Goal: Task Accomplishment & Management: Complete application form

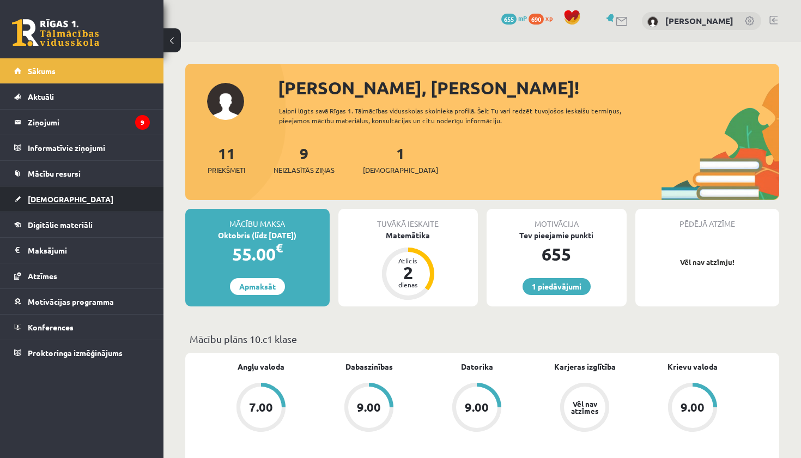
click at [40, 203] on span "[DEMOGRAPHIC_DATA]" at bounding box center [71, 199] width 86 height 10
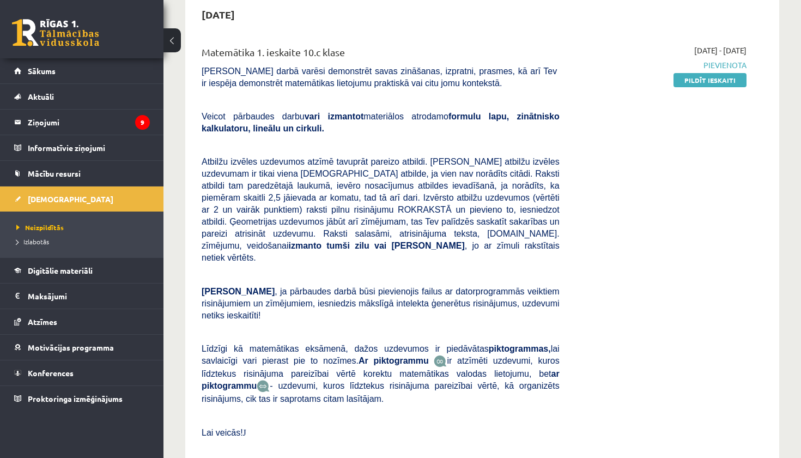
scroll to position [112, 0]
click at [708, 80] on link "Pildīt ieskaiti" at bounding box center [710, 79] width 73 height 14
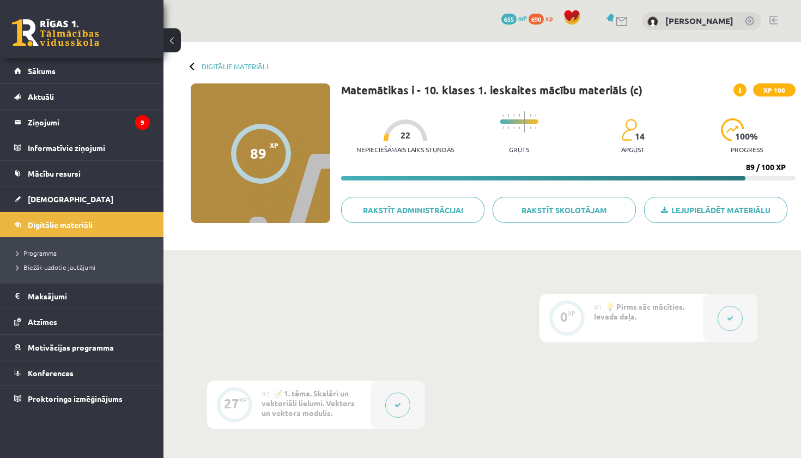
scroll to position [26, 0]
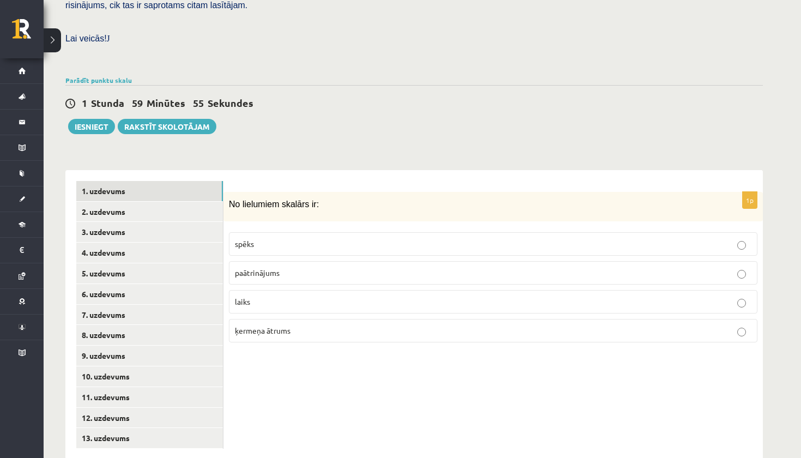
scroll to position [302, 0]
click at [112, 202] on link "2. uzdevums" at bounding box center [149, 212] width 147 height 20
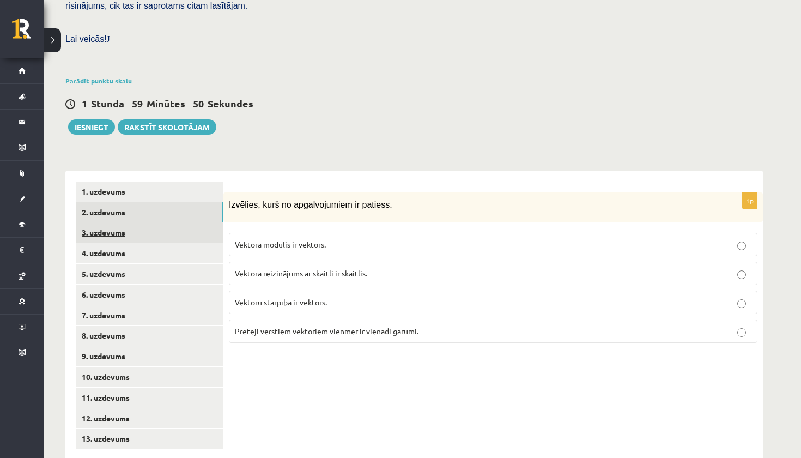
click at [103, 222] on link "3. uzdevums" at bounding box center [149, 232] width 147 height 20
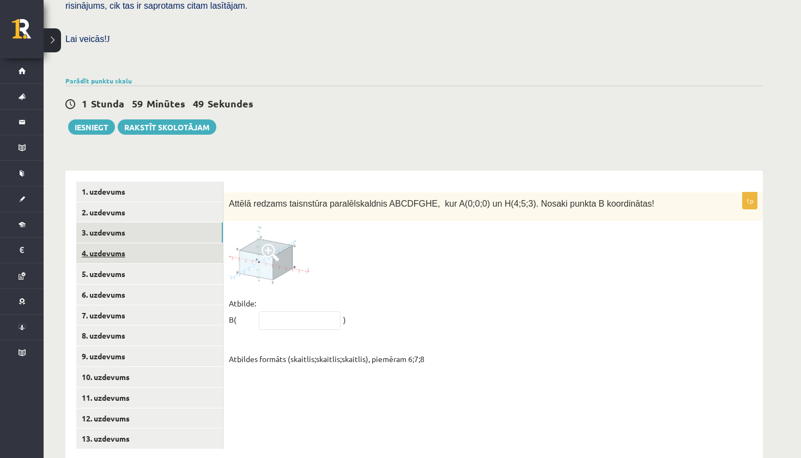
click at [101, 243] on link "4. uzdevums" at bounding box center [149, 253] width 147 height 20
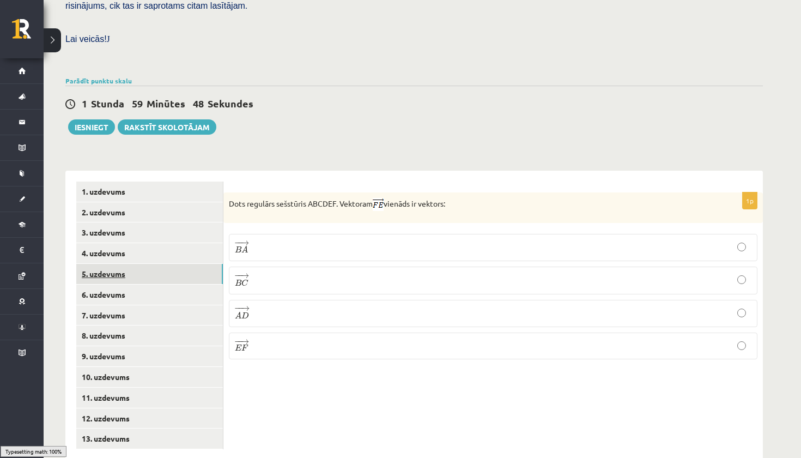
click at [102, 264] on link "5. uzdevums" at bounding box center [149, 274] width 147 height 20
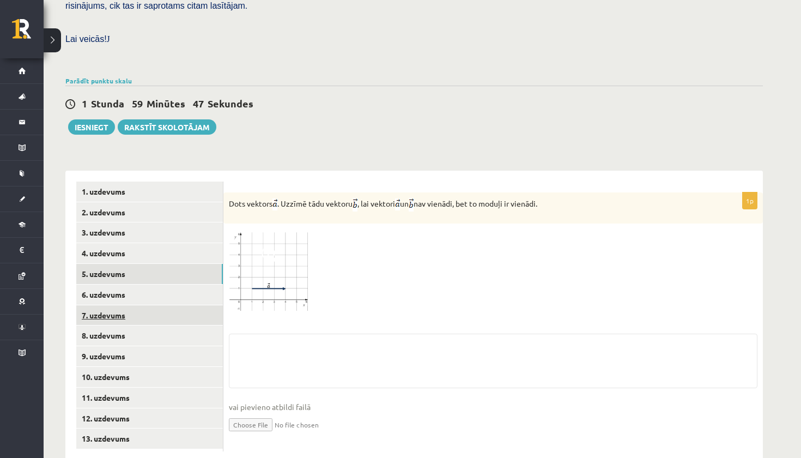
click at [107, 305] on link "7. uzdevums" at bounding box center [149, 315] width 147 height 20
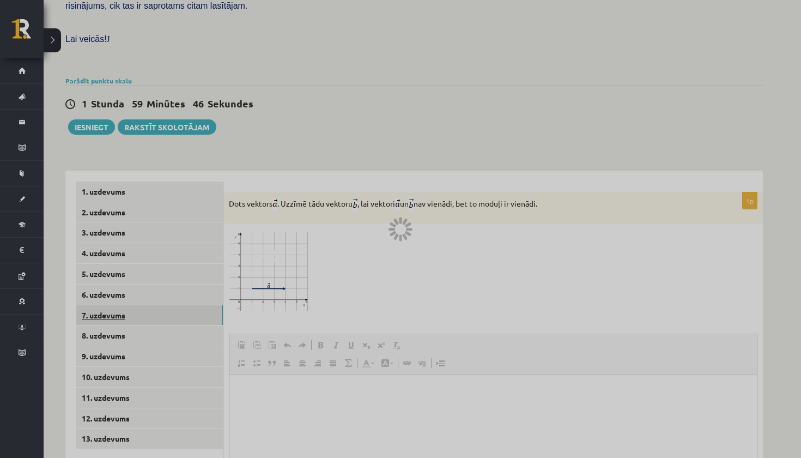
scroll to position [0, 0]
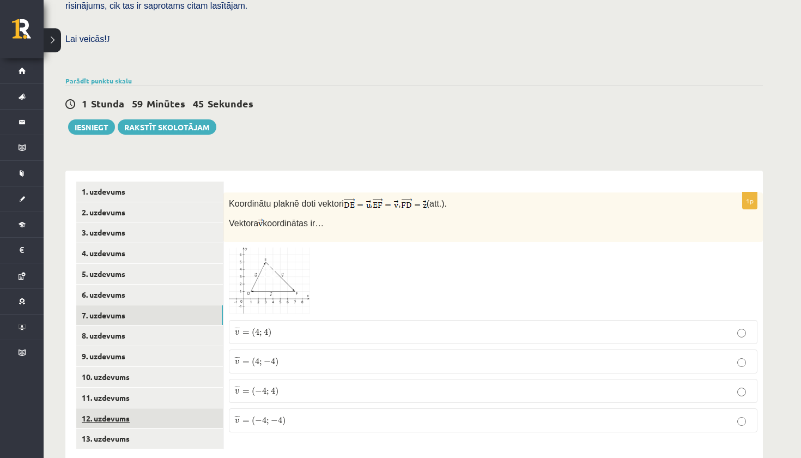
click at [97, 408] on link "12. uzdevums" at bounding box center [149, 418] width 147 height 20
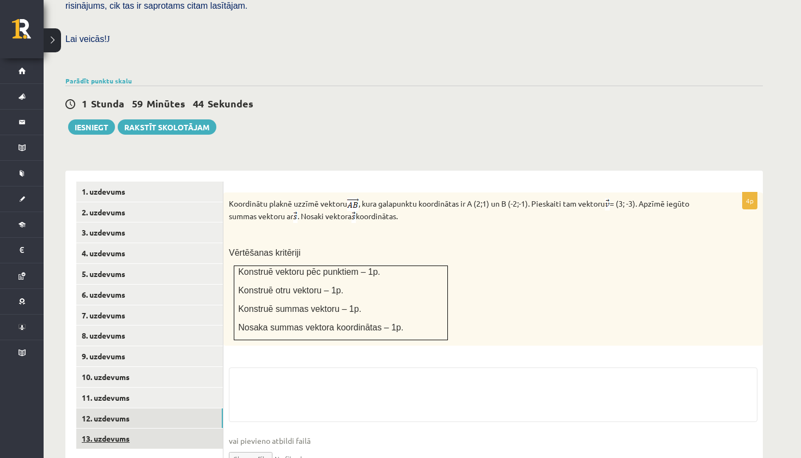
click at [110, 428] on link "13. uzdevums" at bounding box center [149, 438] width 147 height 20
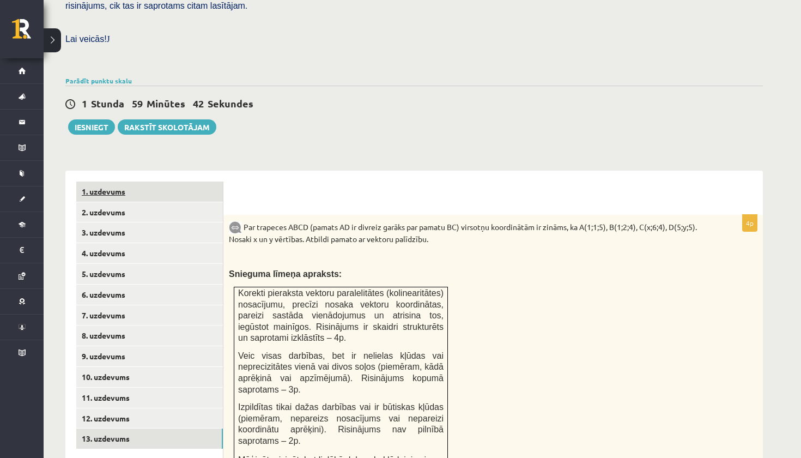
click at [107, 181] on link "1. uzdevums" at bounding box center [149, 191] width 147 height 20
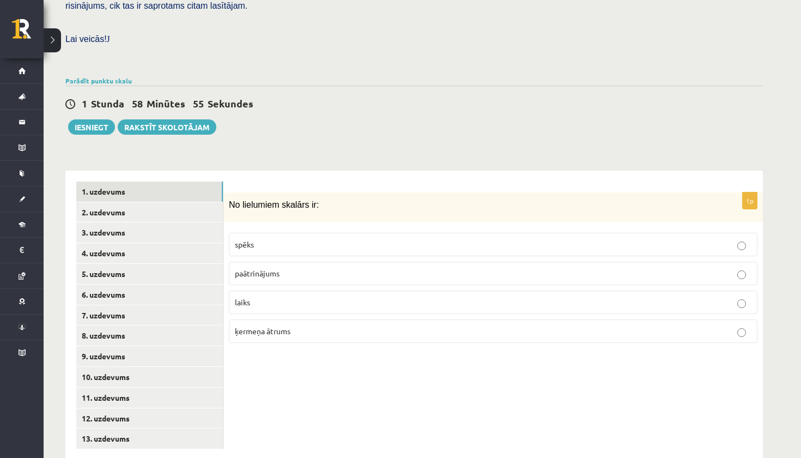
click at [292, 296] on p "laiks" at bounding box center [493, 301] width 517 height 11
click at [105, 202] on link "2. uzdevums" at bounding box center [149, 212] width 147 height 20
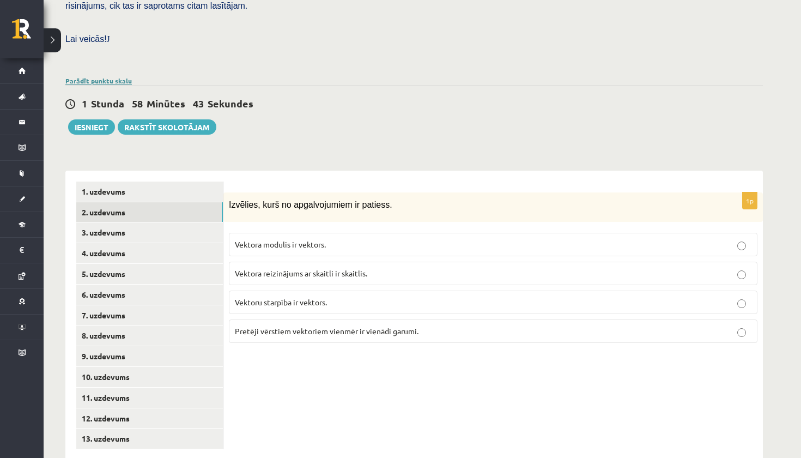
click at [104, 76] on link "Parādīt punktu skalu" at bounding box center [98, 80] width 66 height 9
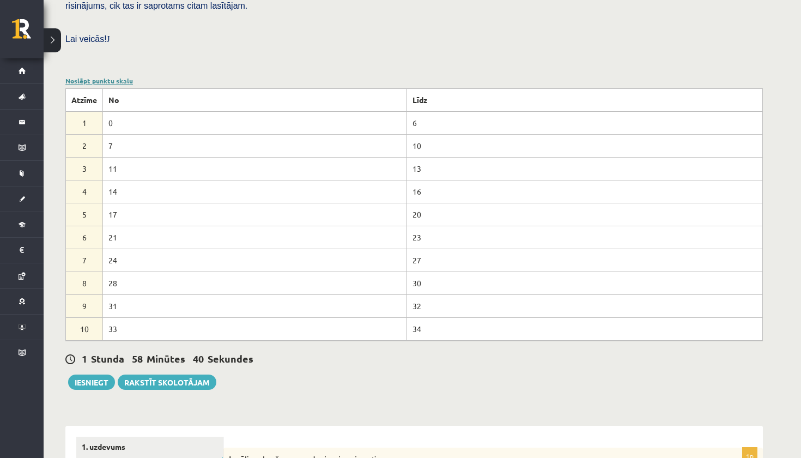
click at [104, 76] on link "Noslēpt punktu skalu" at bounding box center [99, 80] width 68 height 9
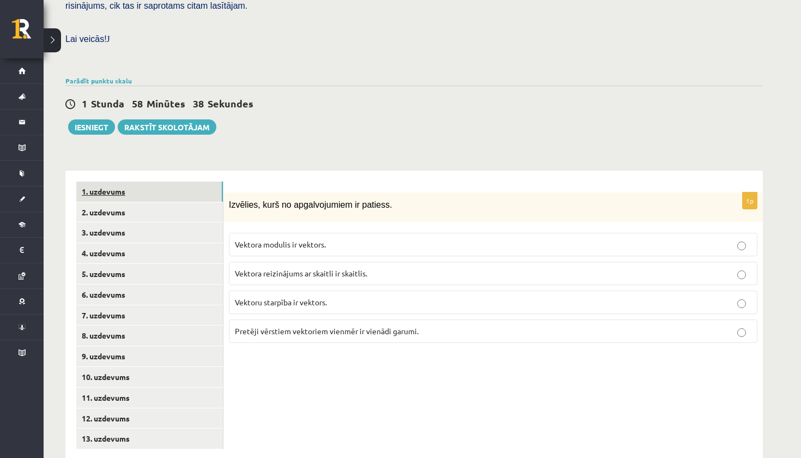
click at [181, 181] on link "1. uzdevums" at bounding box center [149, 191] width 147 height 20
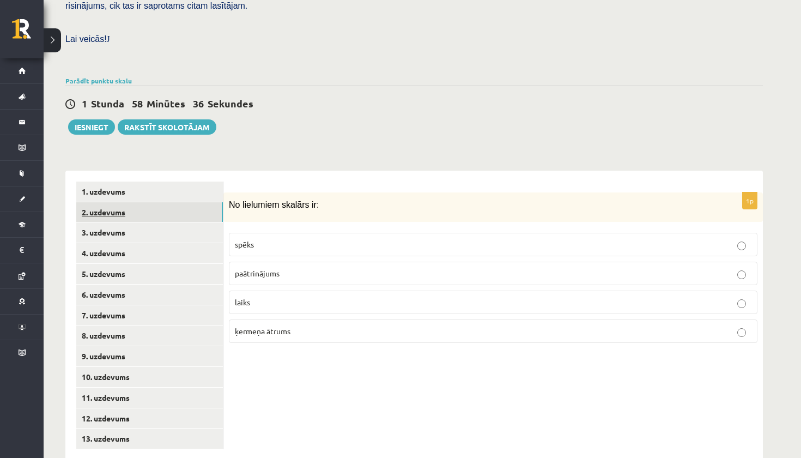
click at [134, 202] on link "2. uzdevums" at bounding box center [149, 212] width 147 height 20
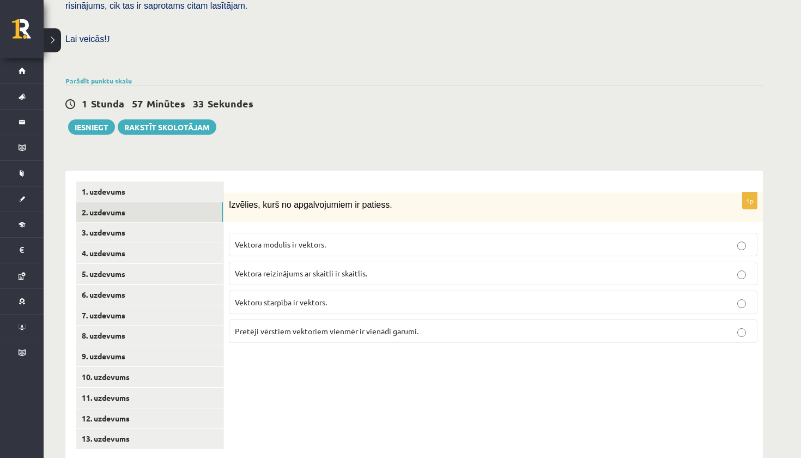
click at [277, 290] on label "Vektoru starpība ir vektors." at bounding box center [493, 301] width 529 height 23
click at [113, 222] on link "3. uzdevums" at bounding box center [149, 232] width 147 height 20
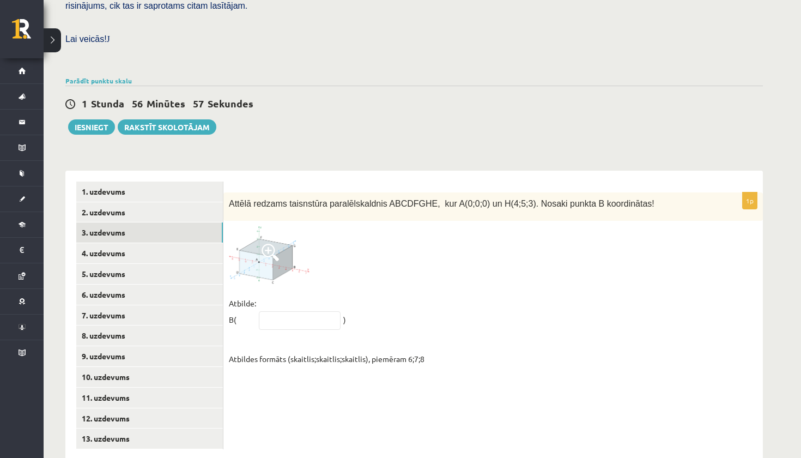
click at [274, 244] on span at bounding box center [270, 252] width 17 height 17
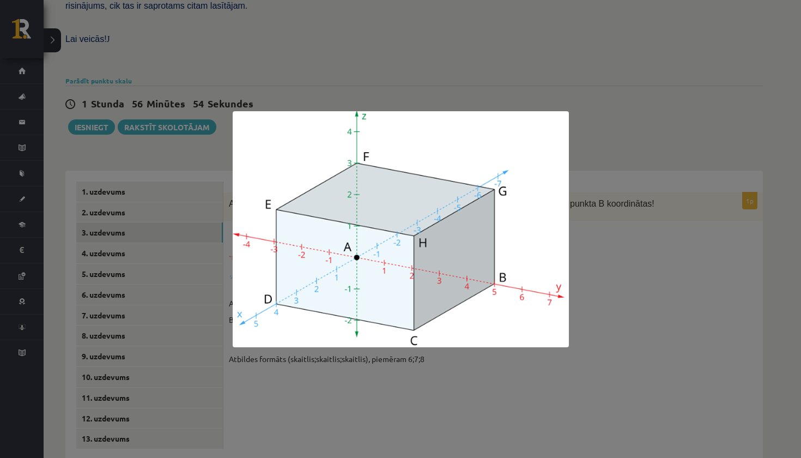
click at [671, 250] on div at bounding box center [400, 229] width 801 height 458
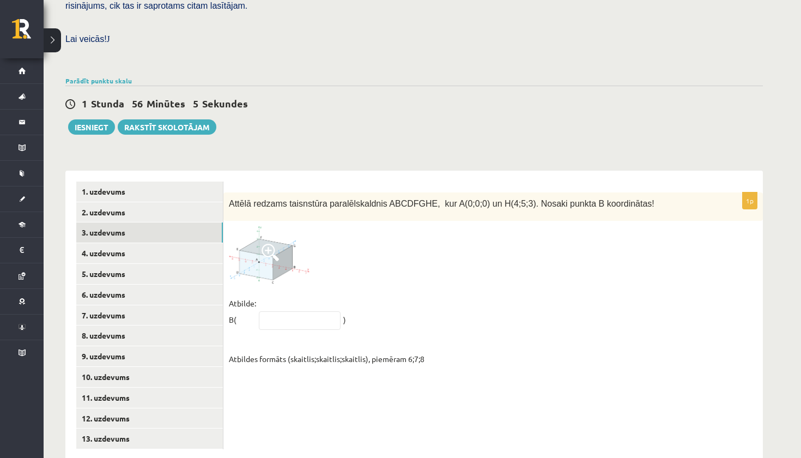
click at [268, 244] on span at bounding box center [270, 252] width 17 height 17
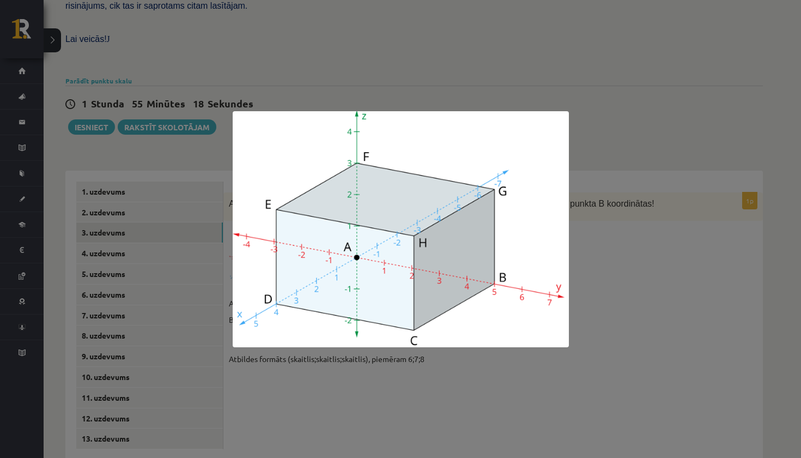
click at [593, 256] on div at bounding box center [400, 229] width 801 height 458
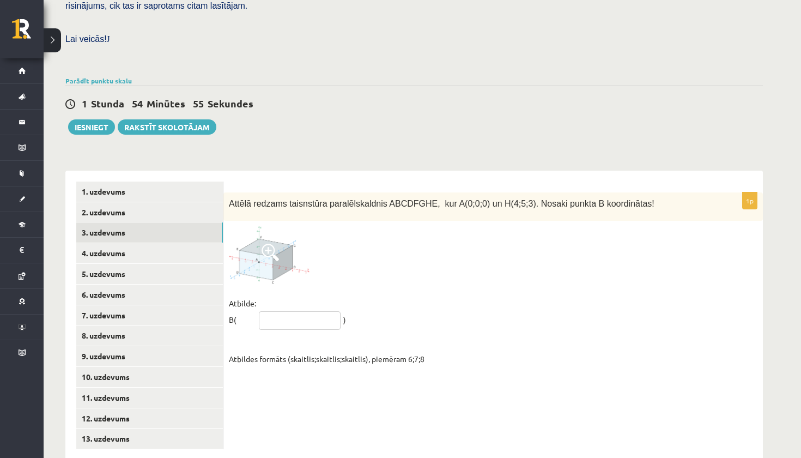
click at [289, 311] on input "text" at bounding box center [300, 320] width 82 height 19
click at [408, 268] on div "1p Attēlā redzams taisnstūra paralēlskaldnis ABCDFGHE, kur A(0;0;0) un H(4;5;3)…" at bounding box center [493, 282] width 540 height 180
click at [275, 244] on span at bounding box center [270, 252] width 17 height 17
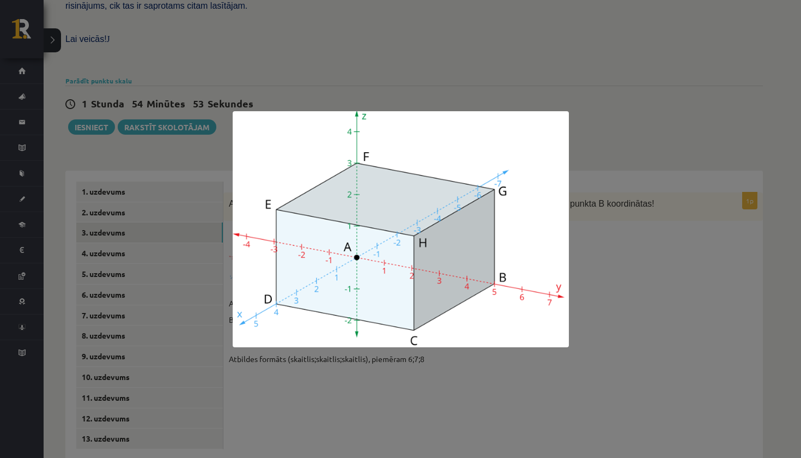
click at [631, 274] on div at bounding box center [400, 229] width 801 height 458
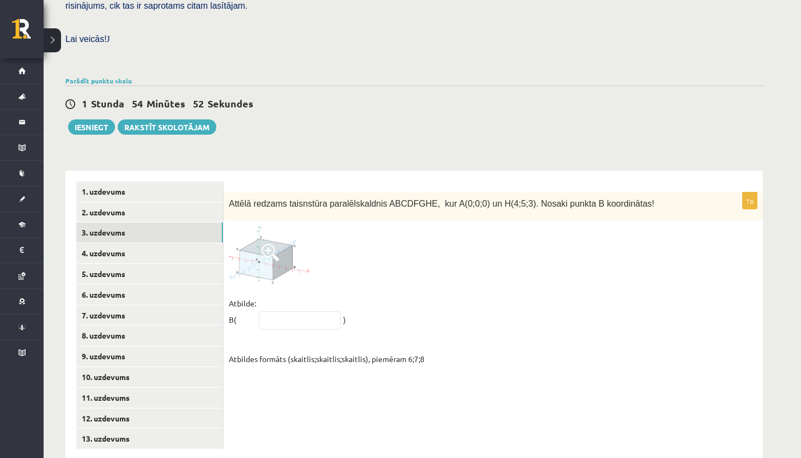
click at [276, 244] on span at bounding box center [270, 252] width 17 height 17
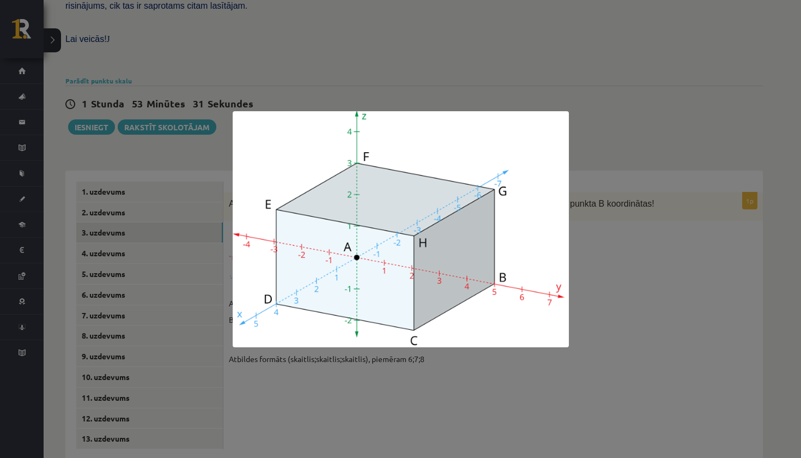
click at [757, 263] on div at bounding box center [400, 229] width 801 height 458
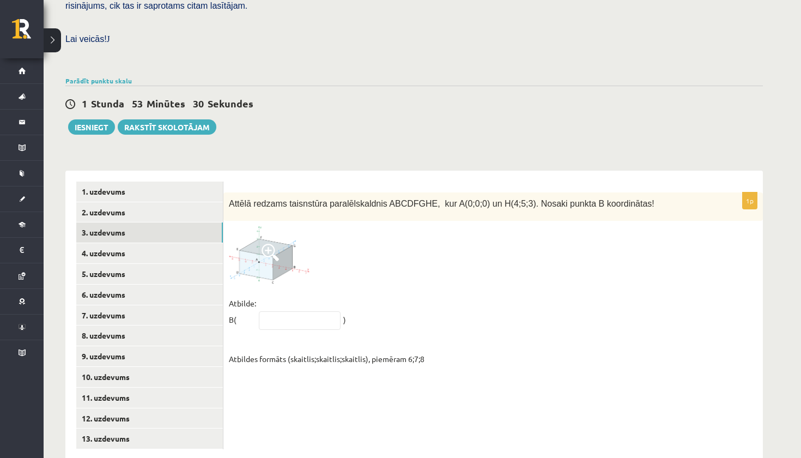
click at [281, 295] on fieldset "Atbilde: B( ) Atbildes formāts (skaitlis;skaitlis;skaitlis), piemēram 6;7;8" at bounding box center [493, 331] width 529 height 72
click at [283, 311] on input "text" at bounding box center [300, 320] width 82 height 19
type input "*****"
click at [292, 365] on div "1p Attēlā redzams taisnstūra paralēlskaldnis ABCDFGHE, kur A(0;0;0) un H(4;5;3)…" at bounding box center [493, 315] width 540 height 289
click at [104, 243] on link "4. uzdevums" at bounding box center [149, 253] width 147 height 20
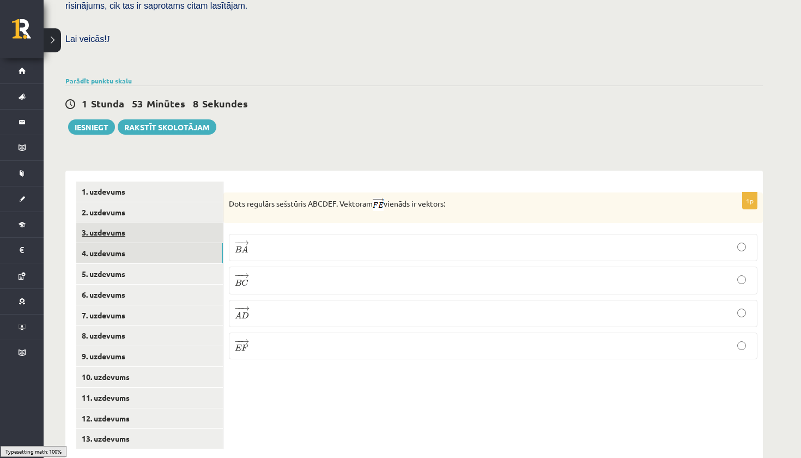
click at [114, 222] on link "3. uzdevums" at bounding box center [149, 232] width 147 height 20
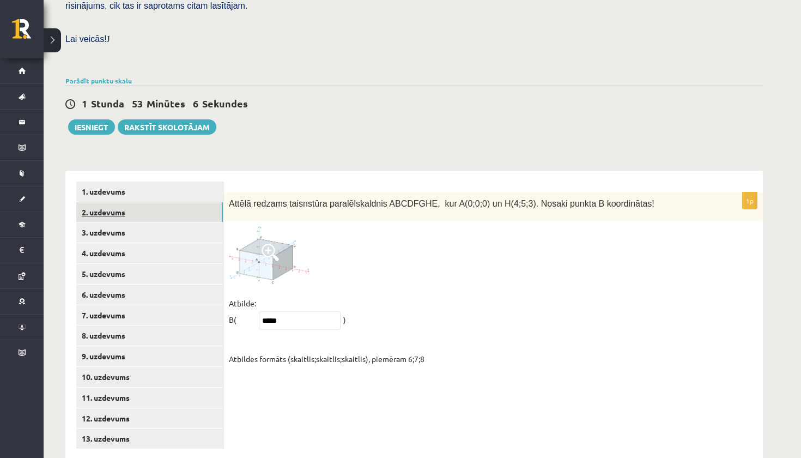
click at [118, 202] on link "2. uzdevums" at bounding box center [149, 212] width 147 height 20
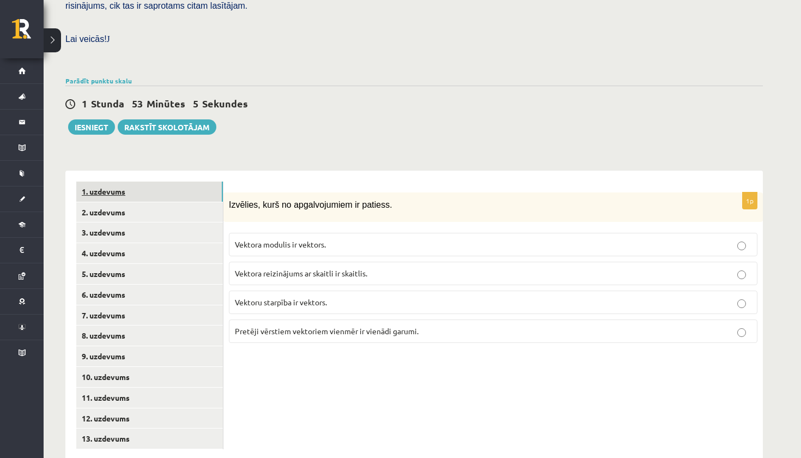
click at [123, 181] on link "1. uzdevums" at bounding box center [149, 191] width 147 height 20
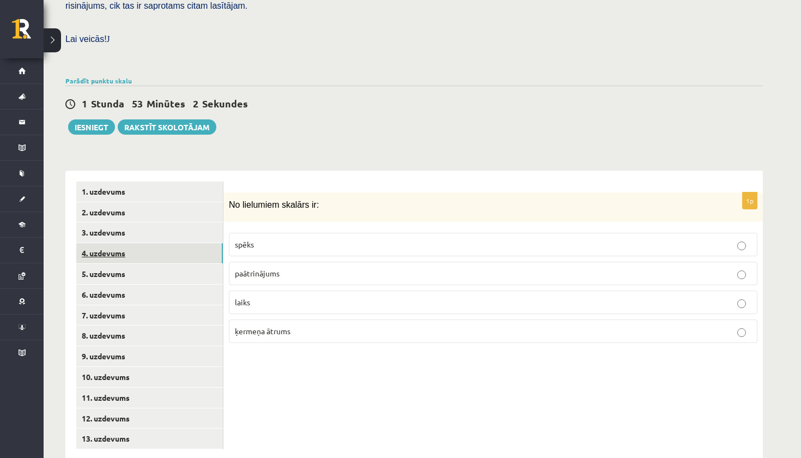
click at [116, 243] on link "4. uzdevums" at bounding box center [149, 253] width 147 height 20
click at [258, 272] on p "− − → B C B C →" at bounding box center [493, 279] width 517 height 15
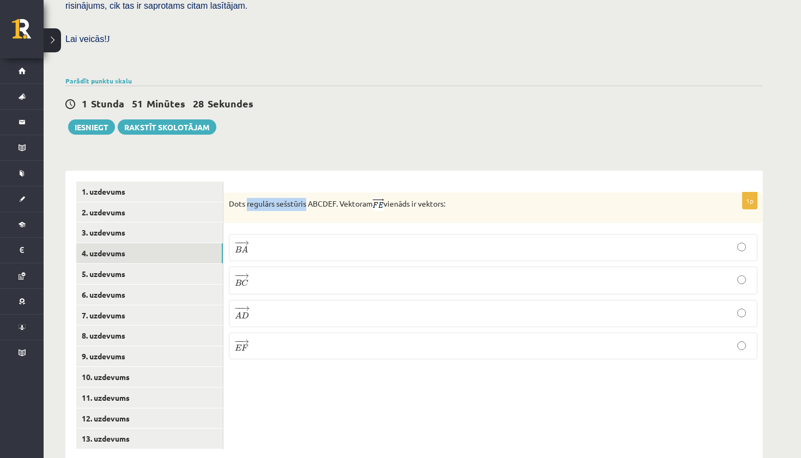
drag, startPoint x: 247, startPoint y: 185, endPoint x: 306, endPoint y: 189, distance: 59.0
click at [306, 198] on p "Dots regulārs sešstūris ABCDEF. Vektoram vienāds ir vektors:" at bounding box center [466, 204] width 474 height 13
copy p "regulārs sešstūris"
click at [286, 111] on div "1 Stunda 50 Minūtes 26 Sekundes Ieskaite saglabāta! Iesniegt Rakstīt skolotājam" at bounding box center [414, 110] width 698 height 49
click at [106, 264] on link "5. uzdevums" at bounding box center [149, 274] width 147 height 20
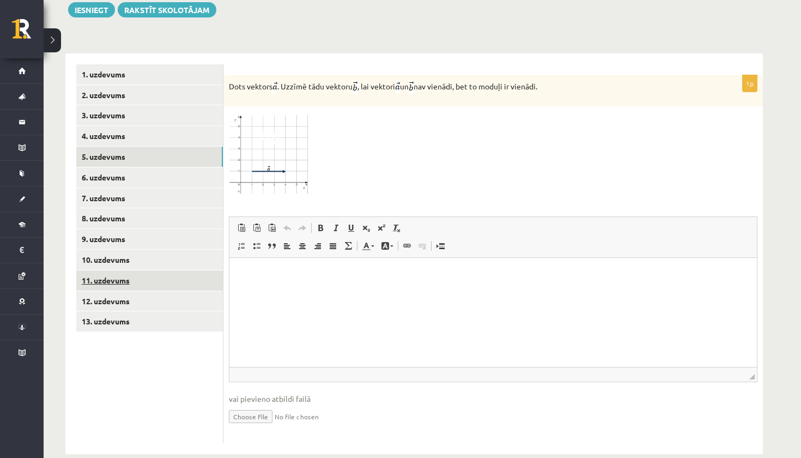
scroll to position [419, 0]
click at [275, 130] on span at bounding box center [270, 138] width 17 height 17
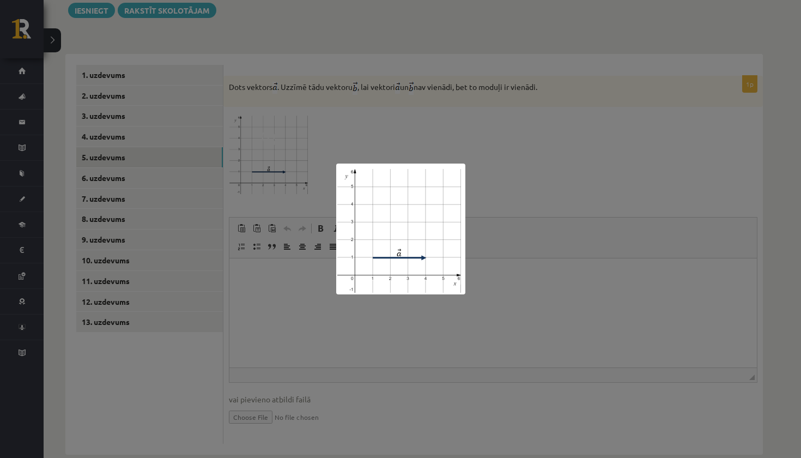
click at [498, 142] on div at bounding box center [400, 229] width 801 height 458
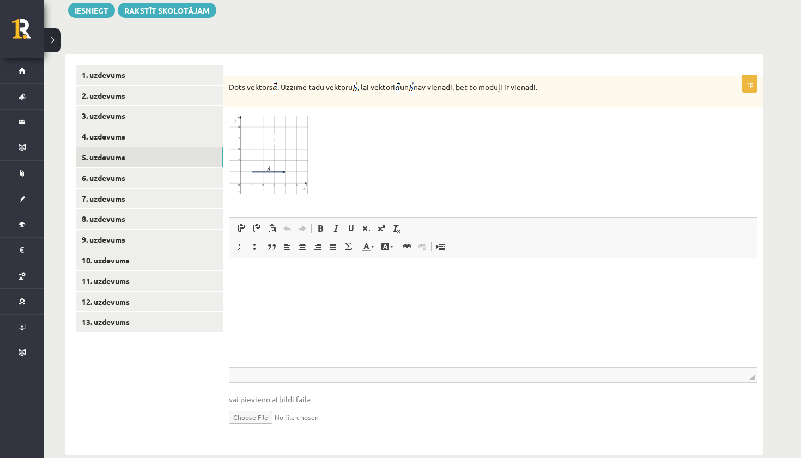
click at [304, 138] on img at bounding box center [270, 153] width 82 height 83
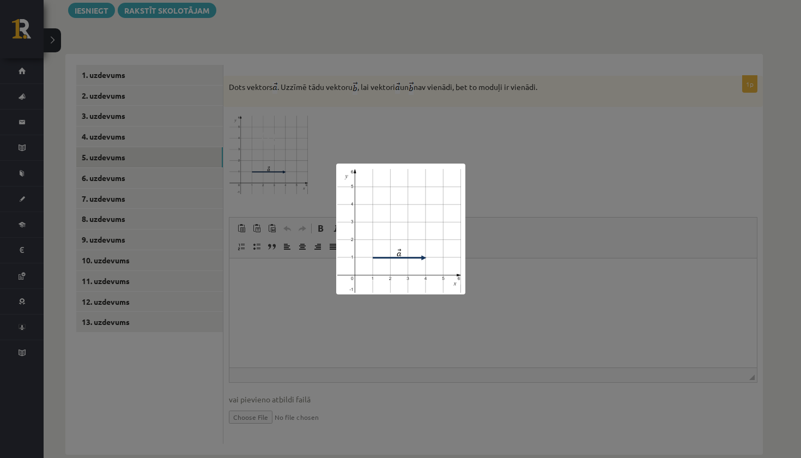
click at [494, 143] on div at bounding box center [400, 229] width 801 height 458
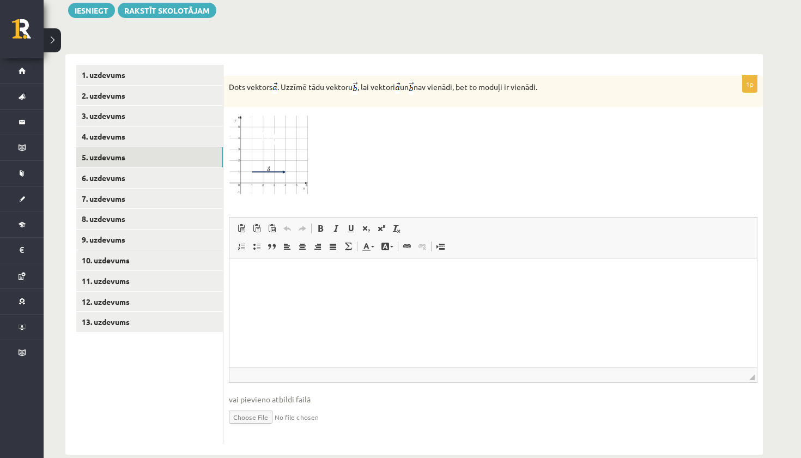
drag, startPoint x: 230, startPoint y: 69, endPoint x: 528, endPoint y: 78, distance: 298.3
click at [528, 78] on div "Dots vektors . Uzzīmē tādu vektoru , lai vektori un nav vienādi, bet to moduļi …" at bounding box center [493, 91] width 540 height 31
copy p "Dots vektors . Uzzīmē tādu vektoru , lai vektori un nav vienādi, bet to moduļi …"
click at [336, 54] on div "1p Dots vektors . Uzzīmē tādu vektoru , lai vektori un nav vienādi, bet to modu…" at bounding box center [493, 254] width 540 height 401
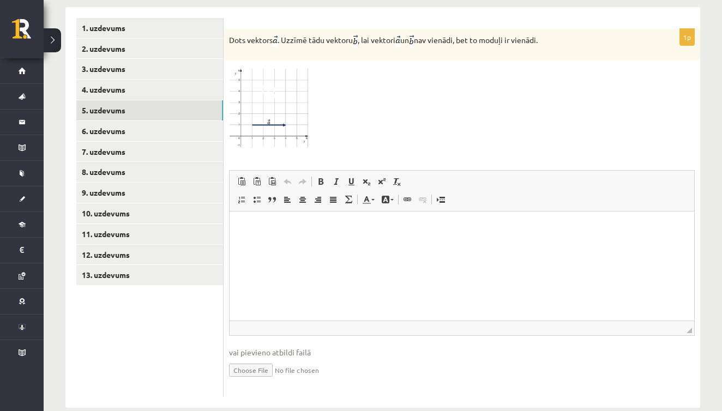
scroll to position [477, 0]
click at [244, 359] on input "file" at bounding box center [461, 370] width 465 height 22
type input "**********"
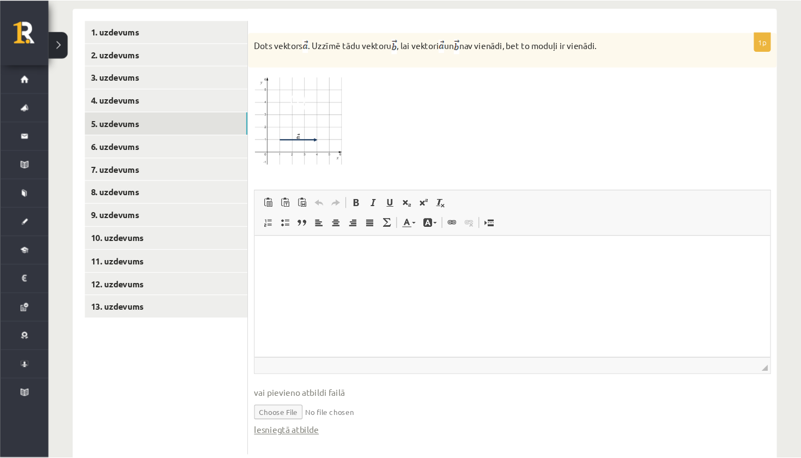
scroll to position [431, 0]
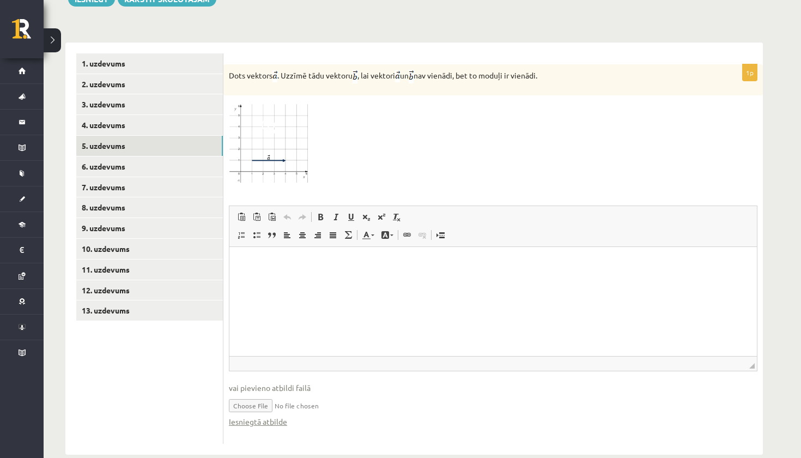
click at [257, 280] on html at bounding box center [493, 262] width 528 height 33
click at [113, 156] on link "6. uzdevums" at bounding box center [149, 166] width 147 height 20
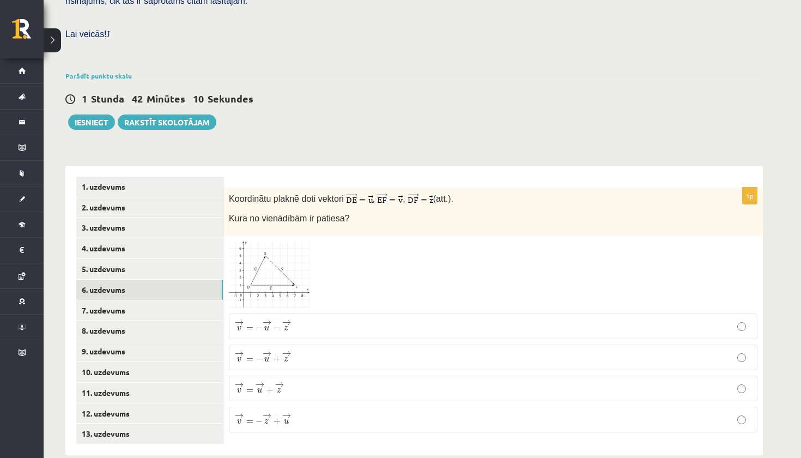
scroll to position [307, 0]
click at [301, 252] on img at bounding box center [270, 275] width 82 height 66
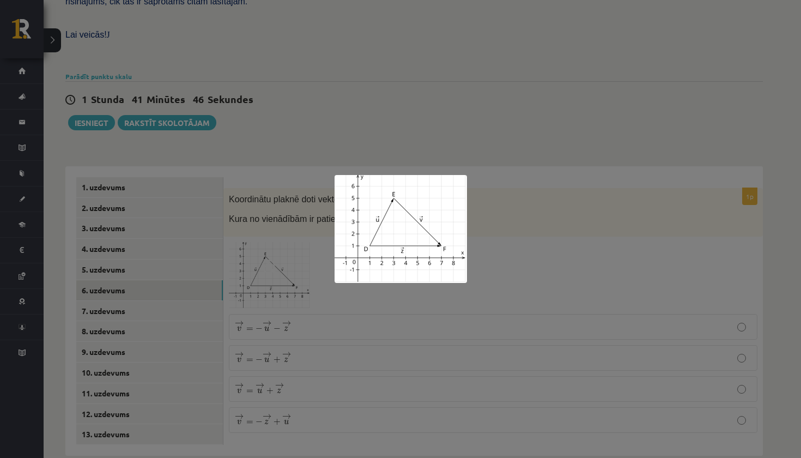
drag, startPoint x: 416, startPoint y: 234, endPoint x: 413, endPoint y: 256, distance: 21.5
click at [594, 207] on div at bounding box center [400, 229] width 801 height 458
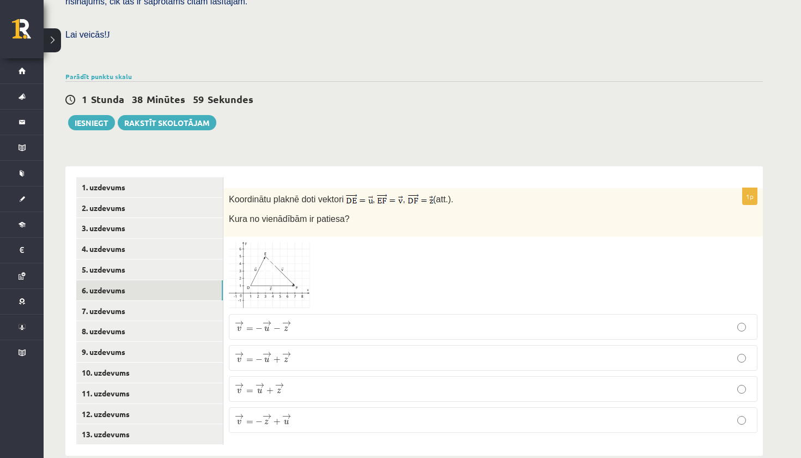
click at [401, 413] on p "→ v = − → z + → u v → = − z → + u →" at bounding box center [493, 420] width 517 height 14
click at [355, 351] on p "→ v = − → u + → z v → = − u → + z →" at bounding box center [493, 358] width 517 height 14
click at [107, 301] on link "7. uzdevums" at bounding box center [149, 311] width 147 height 20
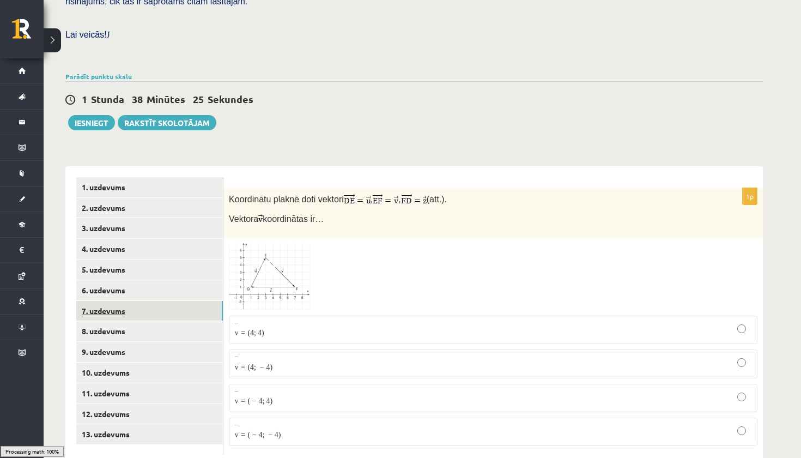
scroll to position [303, 0]
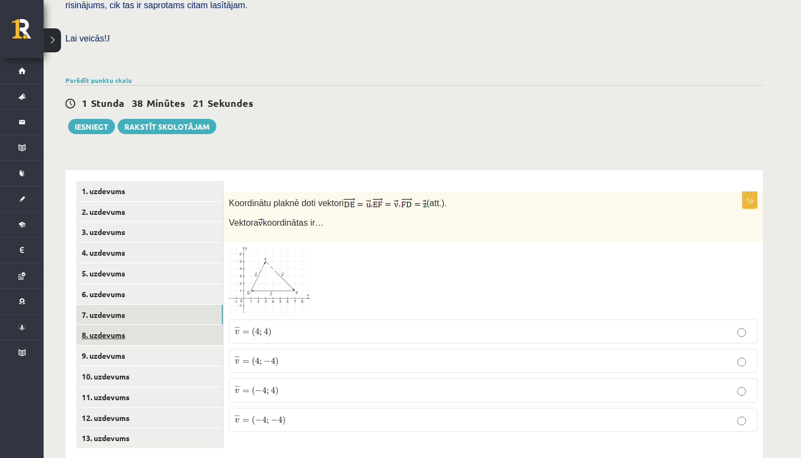
click at [108, 325] on link "8. uzdevums" at bounding box center [149, 335] width 147 height 20
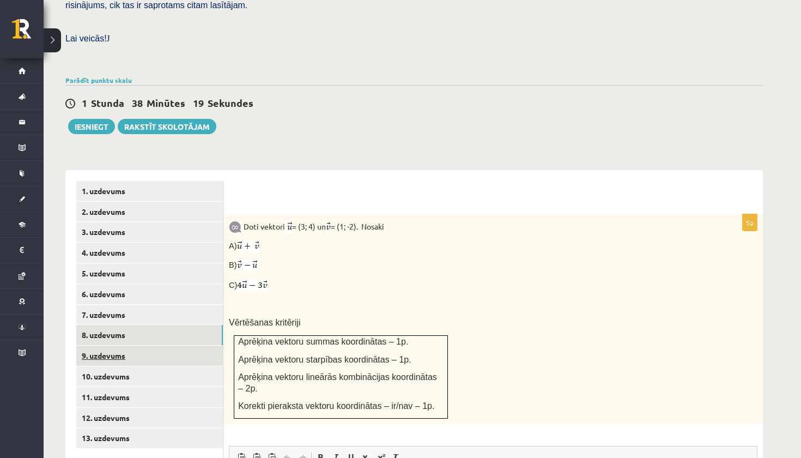
click at [108, 346] on link "9. uzdevums" at bounding box center [149, 356] width 147 height 20
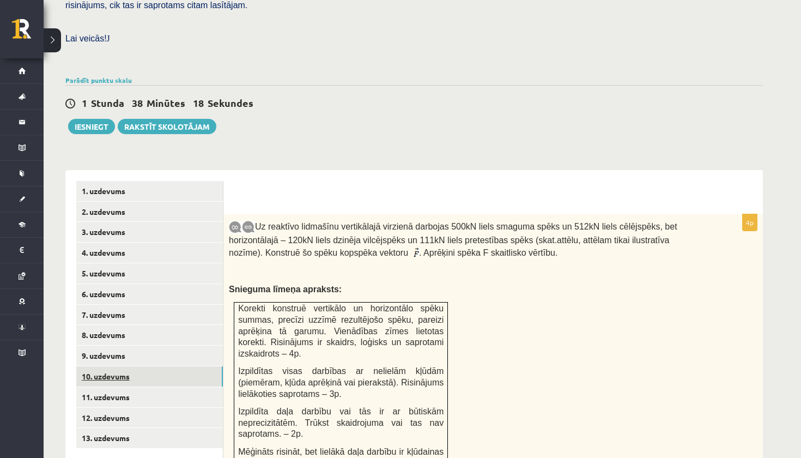
click at [106, 366] on link "10. uzdevums" at bounding box center [149, 376] width 147 height 20
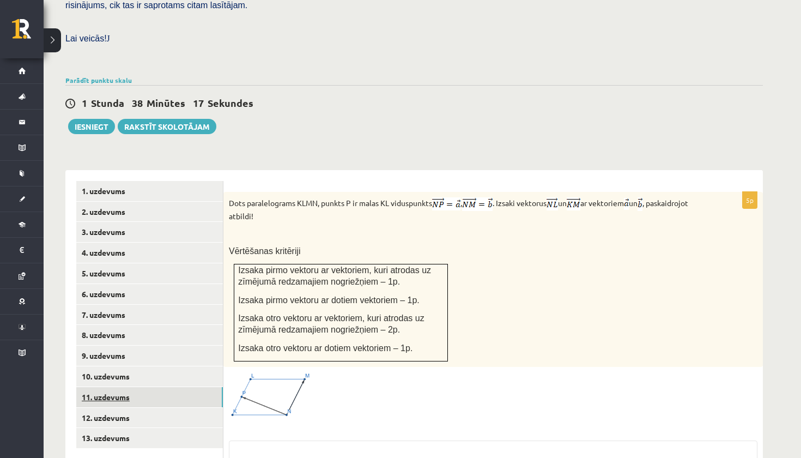
click at [106, 387] on link "11. uzdevums" at bounding box center [149, 397] width 147 height 20
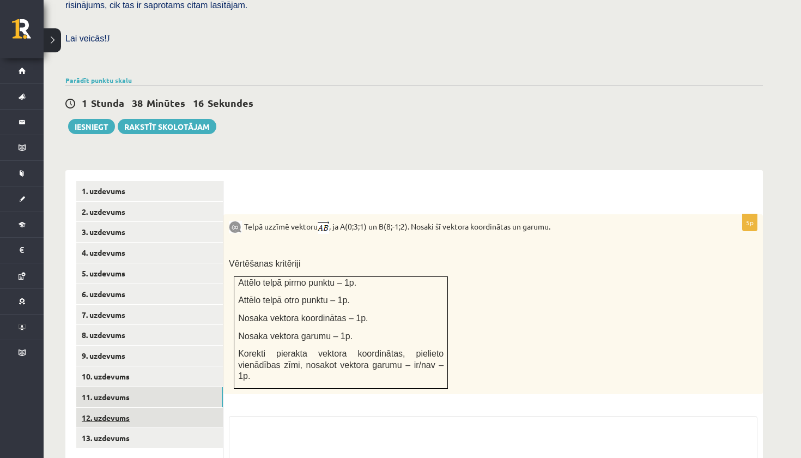
click at [105, 408] on link "12. uzdevums" at bounding box center [149, 418] width 147 height 20
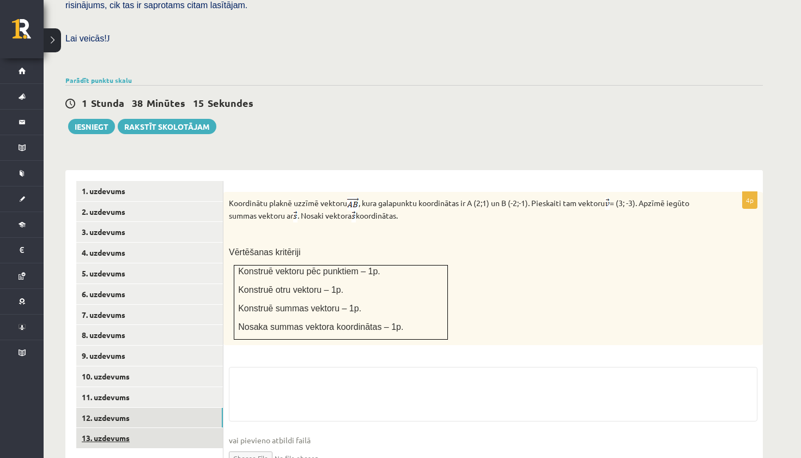
click at [107, 428] on link "13. uzdevums" at bounding box center [149, 438] width 147 height 20
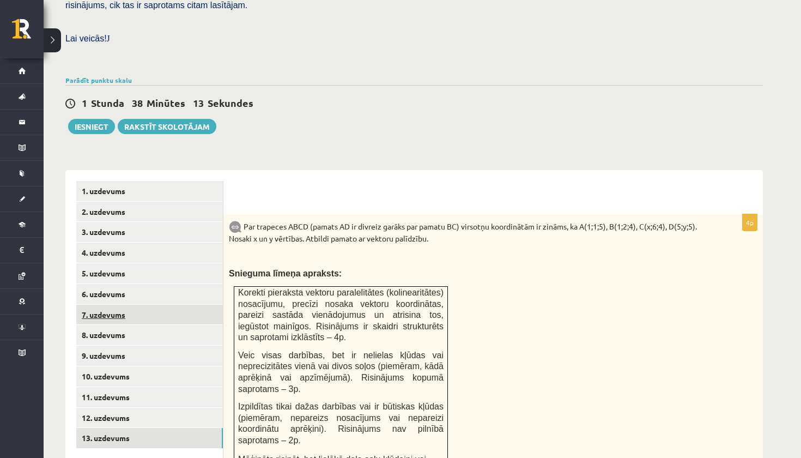
click at [96, 305] on link "7. uzdevums" at bounding box center [149, 315] width 147 height 20
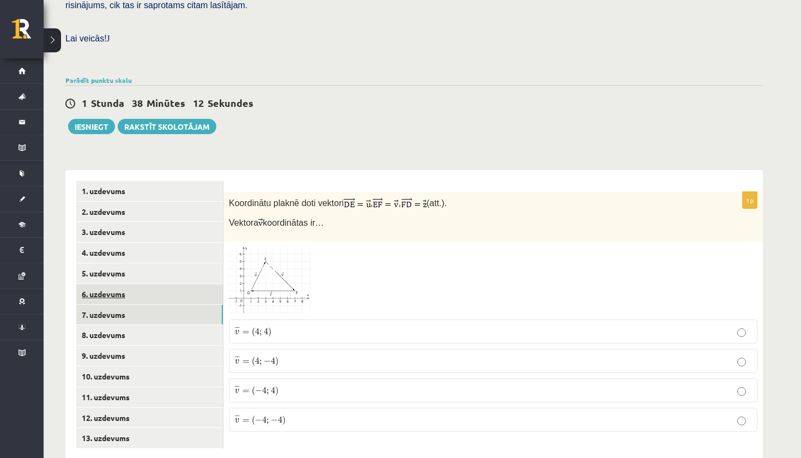
click at [96, 284] on link "6. uzdevums" at bounding box center [149, 294] width 147 height 20
click at [100, 305] on link "7. uzdevums" at bounding box center [149, 315] width 147 height 20
click at [269, 264] on span at bounding box center [270, 272] width 17 height 17
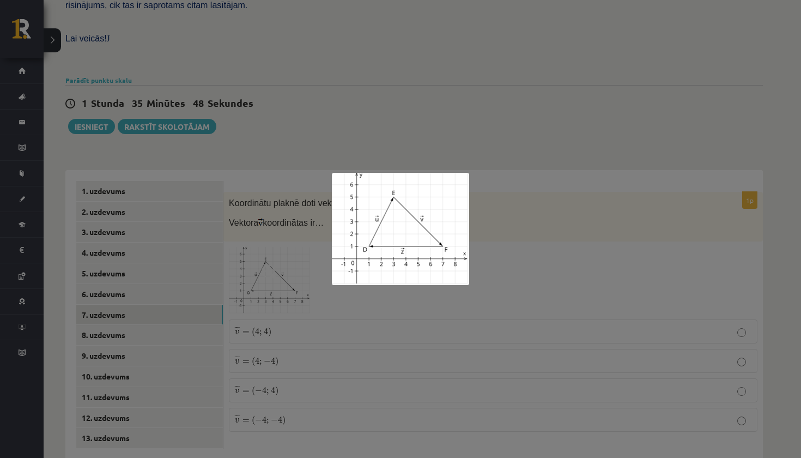
click at [415, 155] on div at bounding box center [400, 229] width 801 height 458
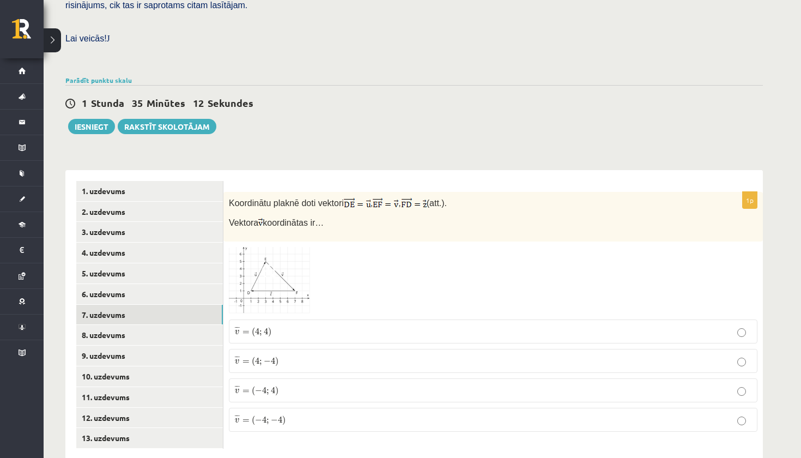
click at [300, 265] on img at bounding box center [270, 280] width 82 height 67
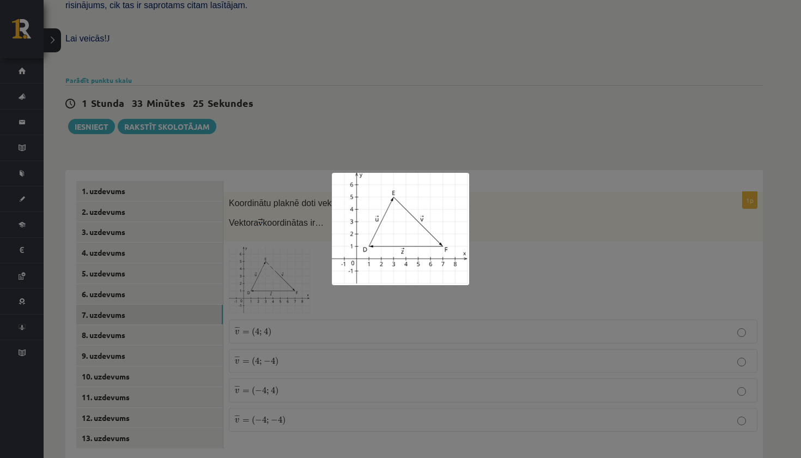
click at [338, 66] on div at bounding box center [400, 229] width 801 height 458
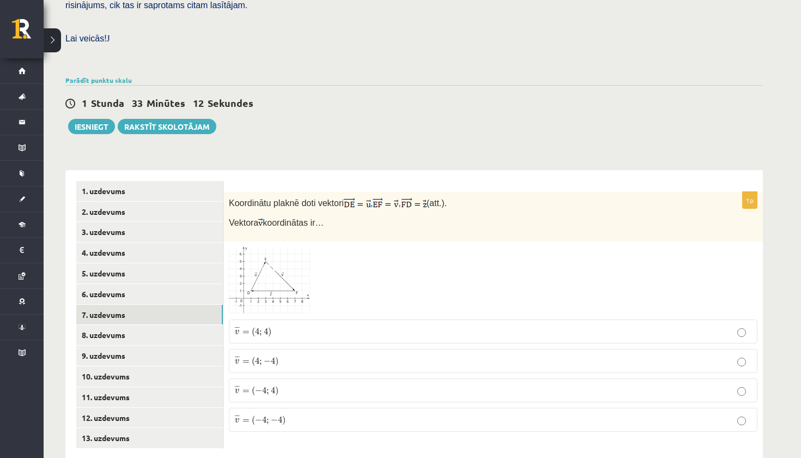
click at [259, 356] on span "¯ ¯ ¯ v = ( 4 ; − 4 )" at bounding box center [257, 361] width 44 height 10
click at [100, 325] on link "8. uzdevums" at bounding box center [149, 335] width 147 height 20
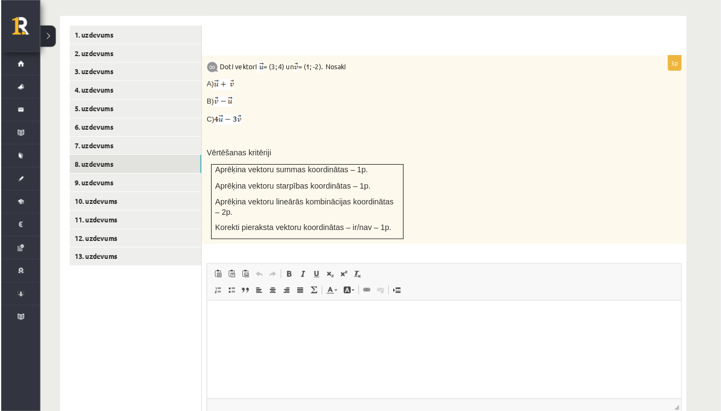
scroll to position [409, 0]
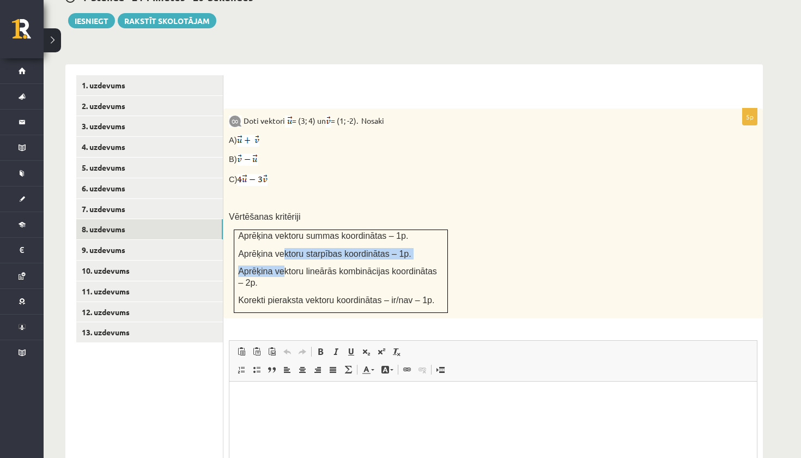
drag, startPoint x: 282, startPoint y: 229, endPoint x: 282, endPoint y: 255, distance: 26.2
click at [282, 251] on td "Aprēķina vektoru summas koordinātas – 1p. Aprēķina vektoru starpības koordināta…" at bounding box center [341, 271] width 214 height 83
click at [445, 86] on div at bounding box center [493, 91] width 518 height 11
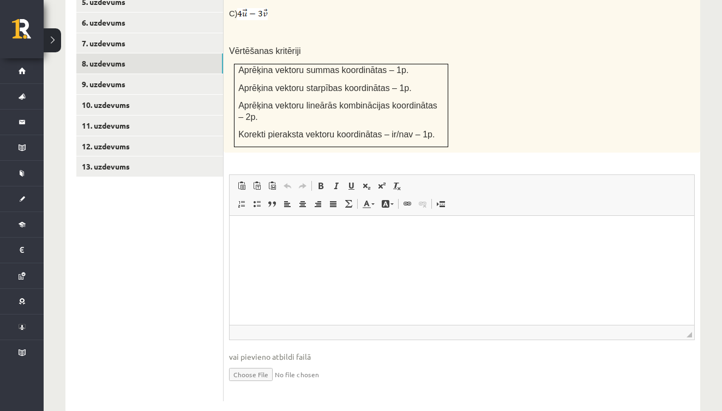
scroll to position [586, 0]
click at [263, 363] on input "file" at bounding box center [461, 374] width 465 height 22
type input "**********"
click at [300, 246] on html at bounding box center [461, 232] width 464 height 33
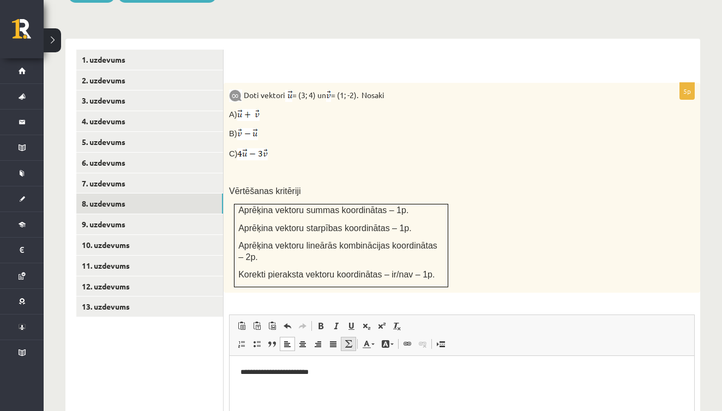
scroll to position [437, 0]
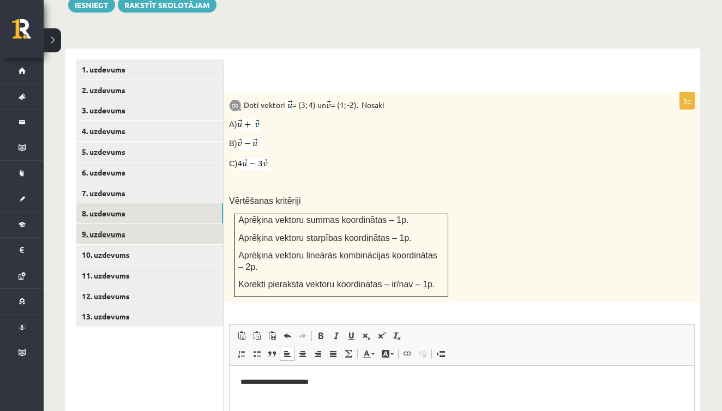
click at [99, 224] on link "9. uzdevums" at bounding box center [149, 234] width 147 height 20
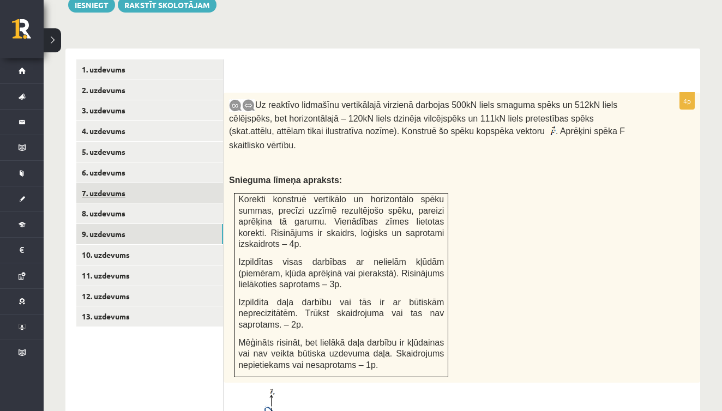
click at [110, 183] on link "7. uzdevums" at bounding box center [149, 193] width 147 height 20
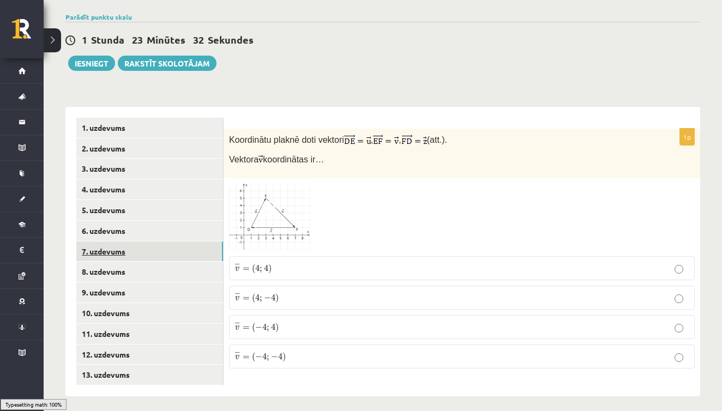
scroll to position [378, 0]
click at [98, 262] on link "8. uzdevums" at bounding box center [149, 272] width 147 height 20
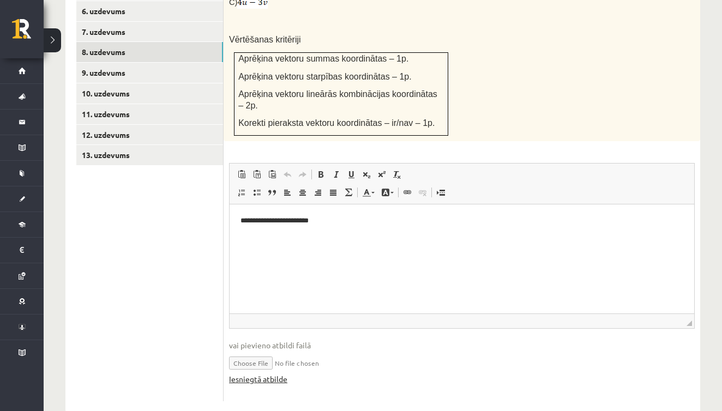
scroll to position [597, 0]
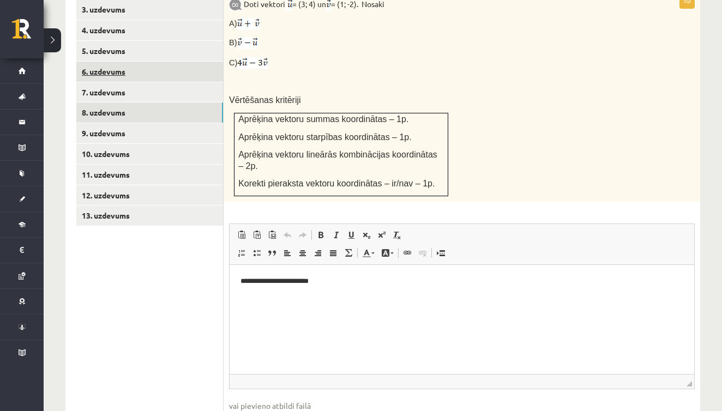
click at [115, 62] on link "6. uzdevums" at bounding box center [149, 72] width 147 height 20
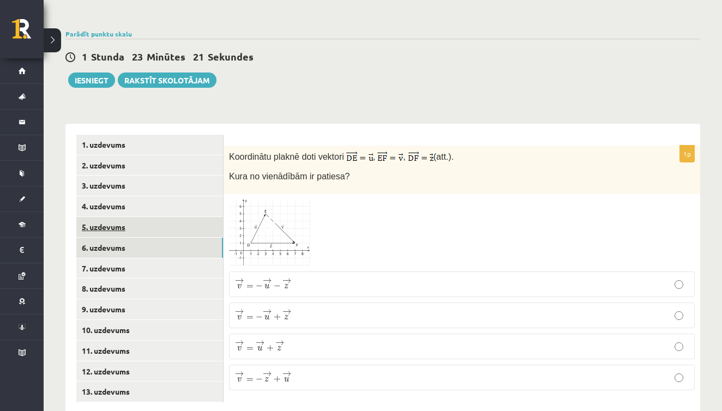
click at [107, 217] on link "5. uzdevums" at bounding box center [149, 227] width 147 height 20
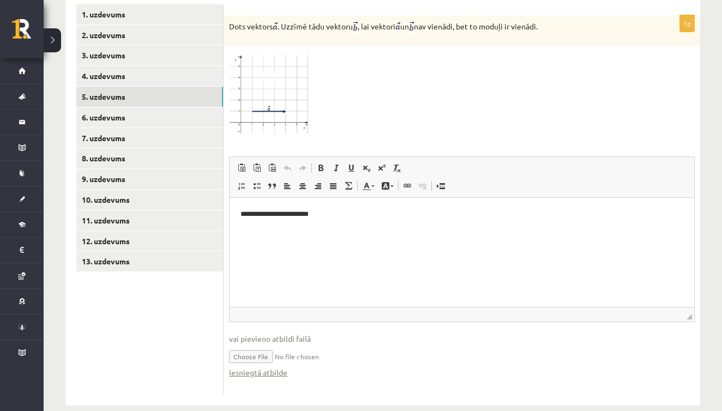
scroll to position [489, 0]
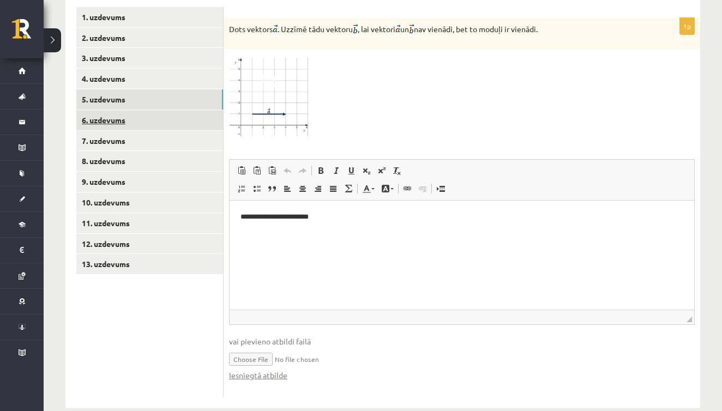
click at [110, 110] on link "6. uzdevums" at bounding box center [149, 120] width 147 height 20
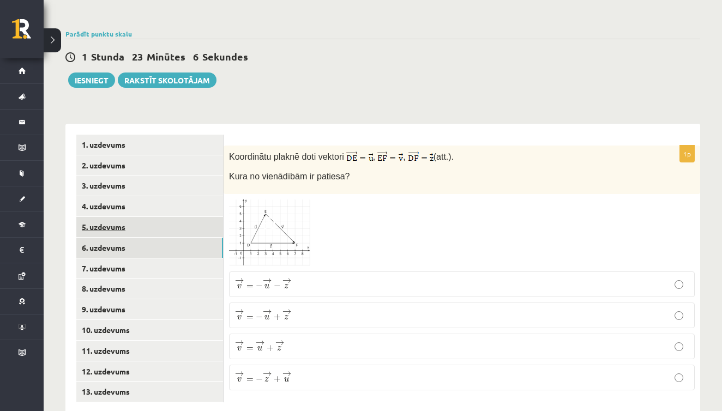
click at [118, 217] on link "5. uzdevums" at bounding box center [149, 227] width 147 height 20
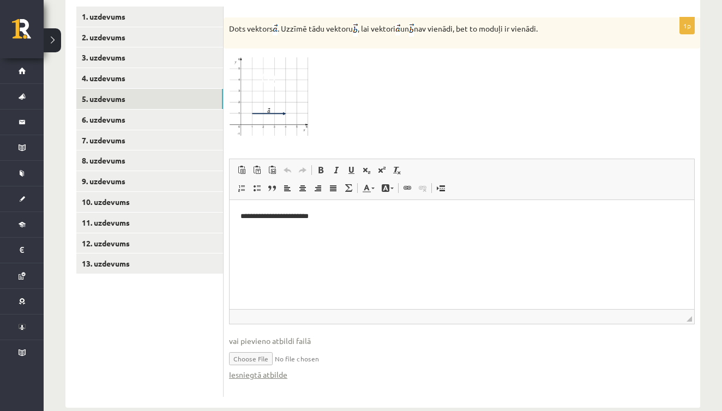
scroll to position [489, 0]
click at [257, 369] on link "Iesniegtā atbilde" at bounding box center [258, 374] width 58 height 11
click at [107, 151] on link "8. uzdevums" at bounding box center [149, 161] width 147 height 20
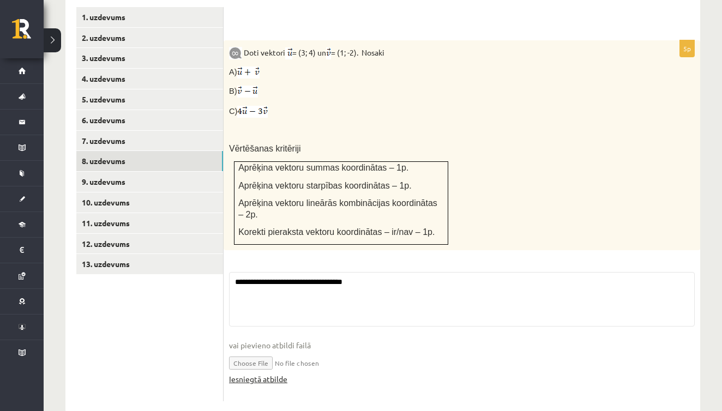
click at [275, 373] on link "Iesniegtā atbilde" at bounding box center [258, 378] width 58 height 11
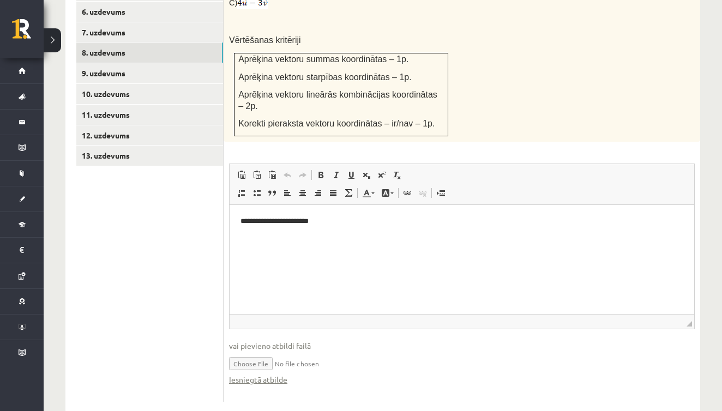
scroll to position [564, 0]
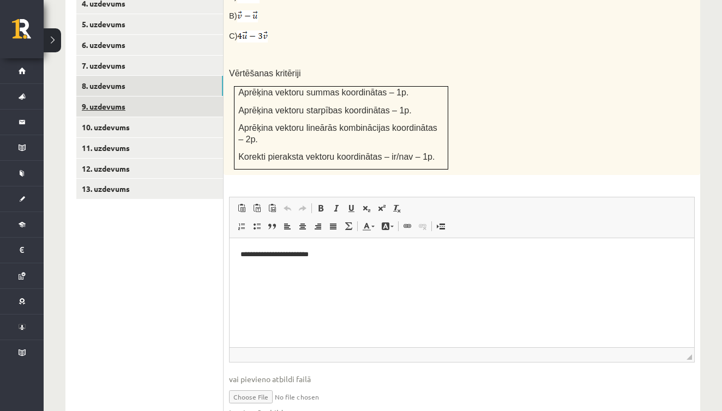
click at [112, 96] on link "9. uzdevums" at bounding box center [149, 106] width 147 height 20
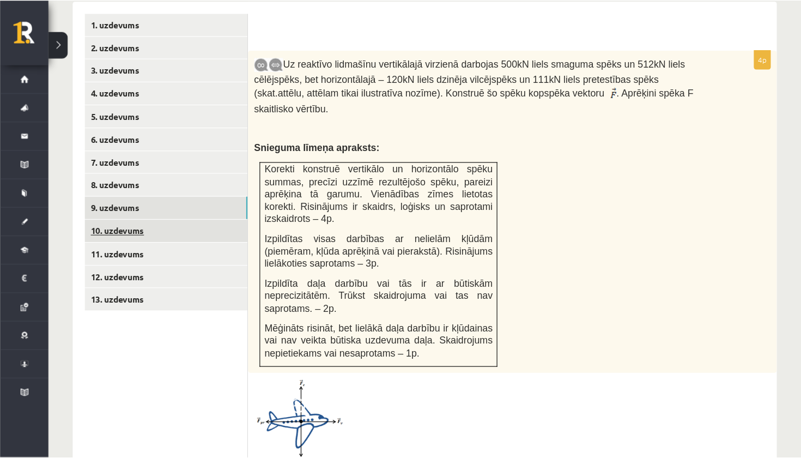
scroll to position [485, 0]
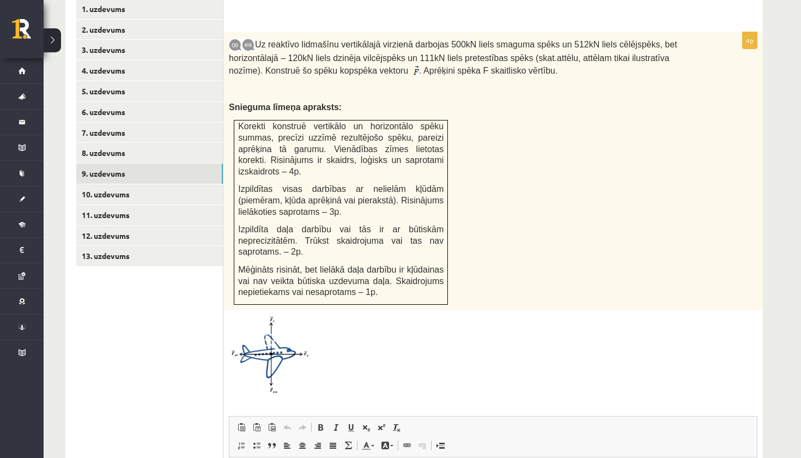
click at [274, 333] on span at bounding box center [270, 341] width 17 height 17
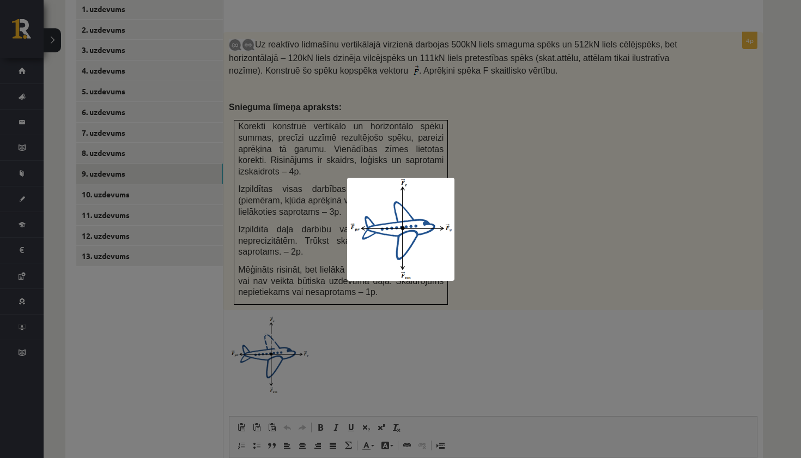
click at [362, 311] on div at bounding box center [400, 229] width 801 height 458
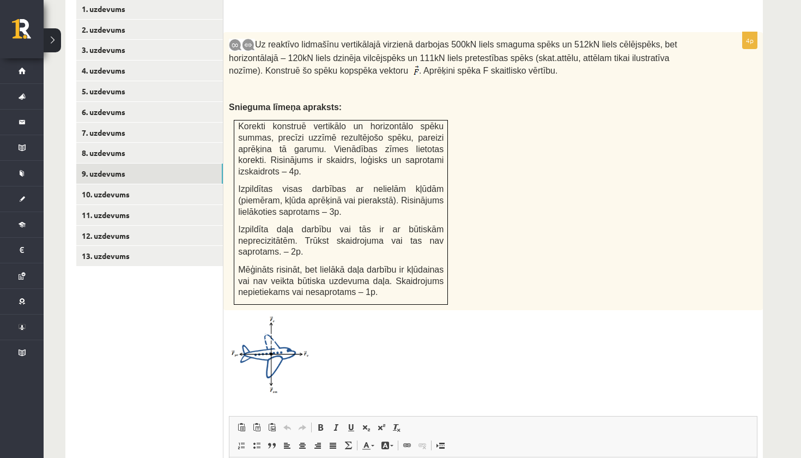
click at [273, 343] on img at bounding box center [270, 355] width 82 height 78
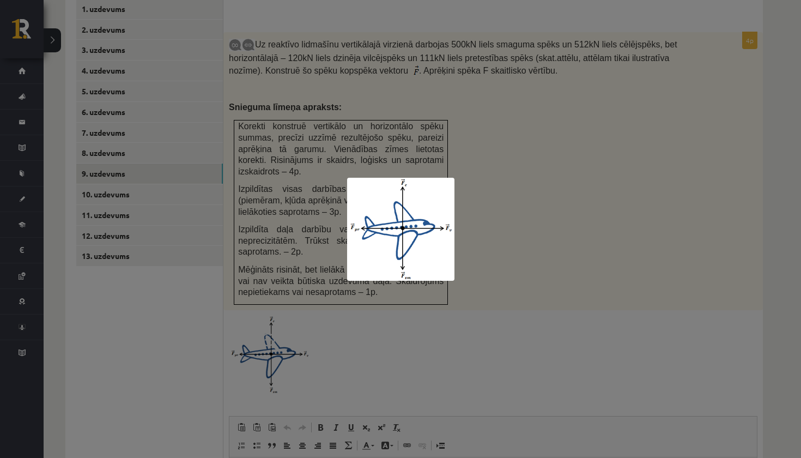
click at [551, 138] on div at bounding box center [400, 229] width 801 height 458
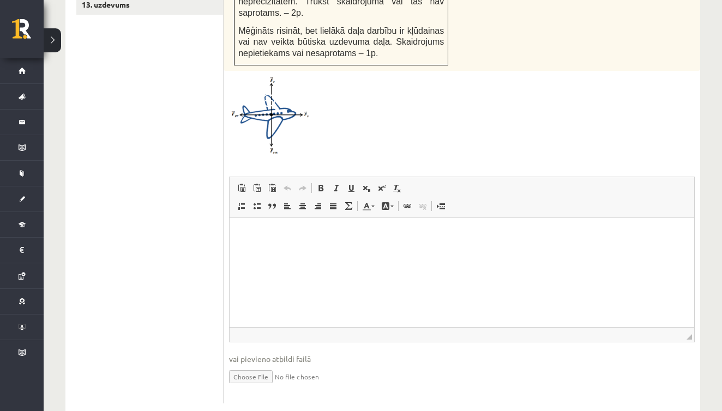
scroll to position [748, 0]
click at [257, 365] on input "file" at bounding box center [461, 376] width 465 height 22
type input "**********"
click at [318, 248] on html at bounding box center [461, 235] width 464 height 33
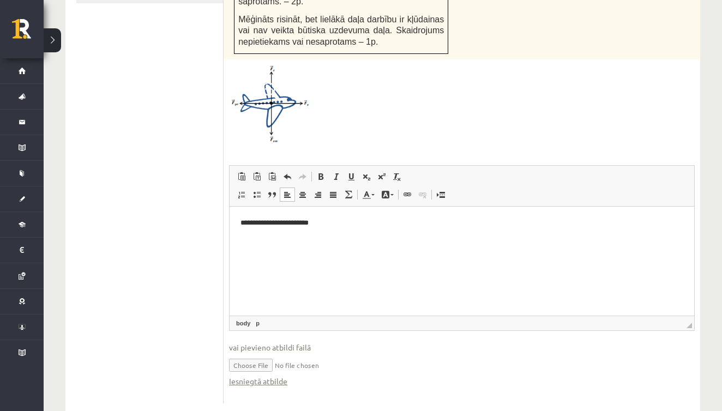
scroll to position [759, 0]
click at [335, 354] on input "file" at bounding box center [461, 365] width 465 height 22
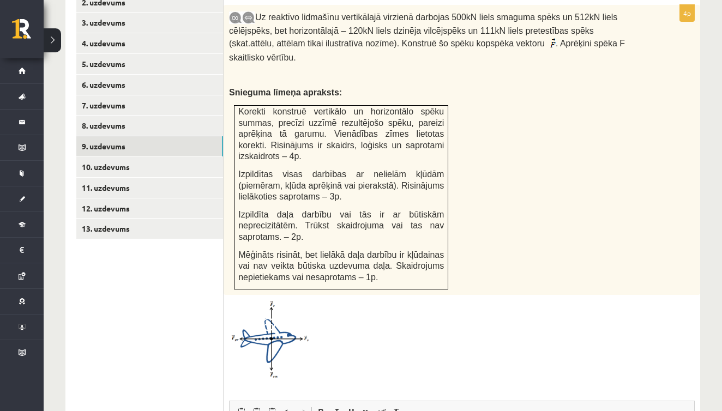
scroll to position [511, 0]
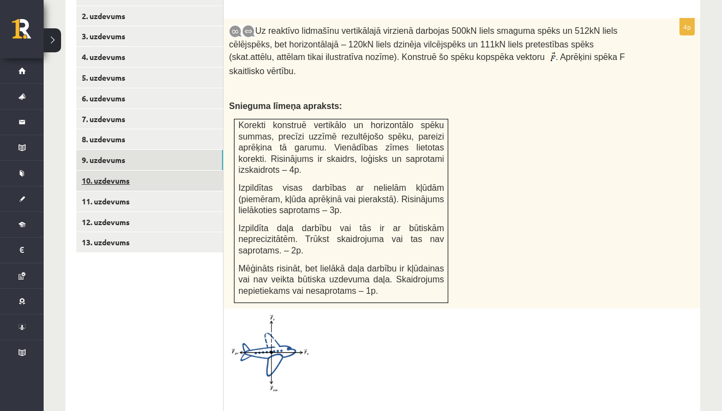
click at [126, 171] on link "10. uzdevums" at bounding box center [149, 181] width 147 height 20
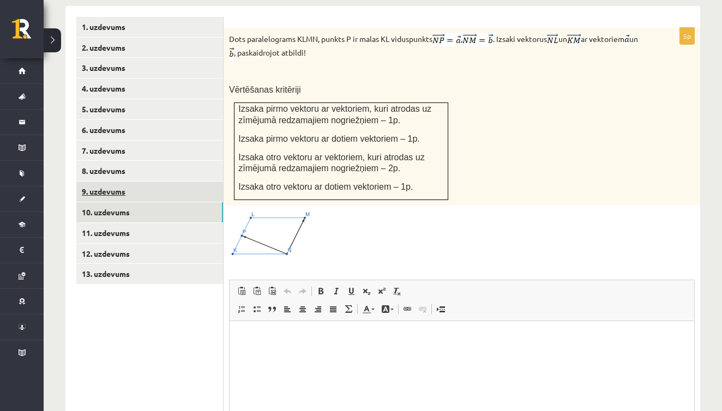
scroll to position [443, 0]
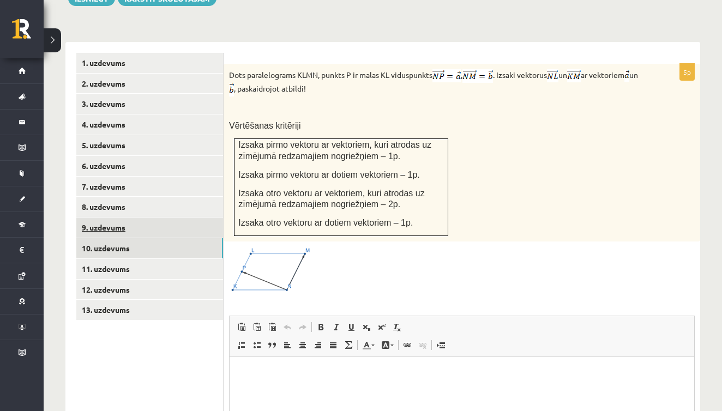
click at [106, 217] on link "9. uzdevums" at bounding box center [149, 227] width 147 height 20
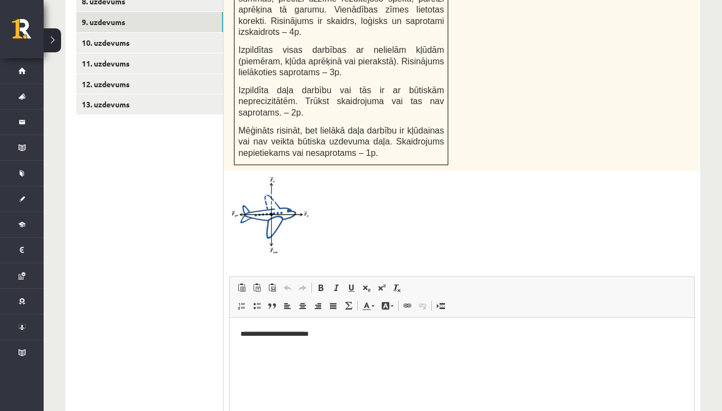
scroll to position [628, 0]
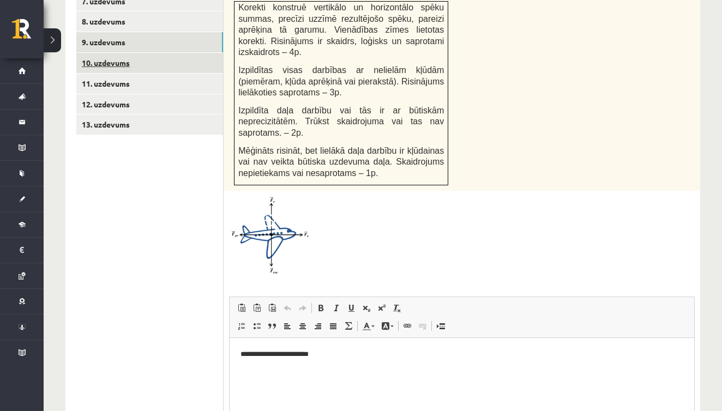
click at [118, 53] on link "10. uzdevums" at bounding box center [149, 63] width 147 height 20
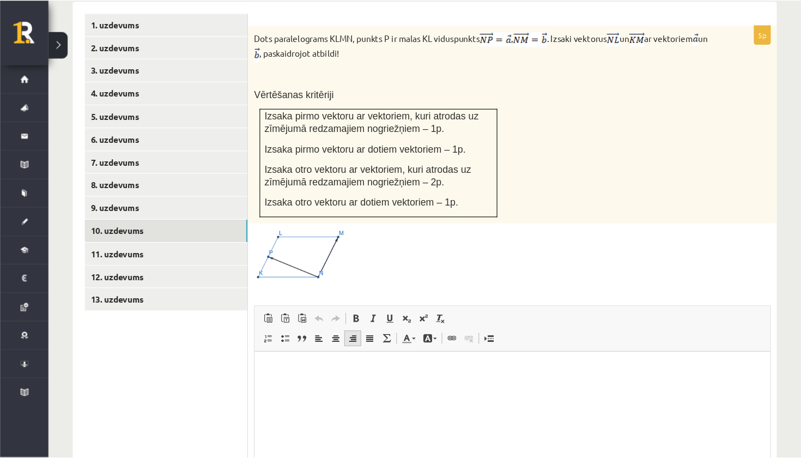
scroll to position [483, 0]
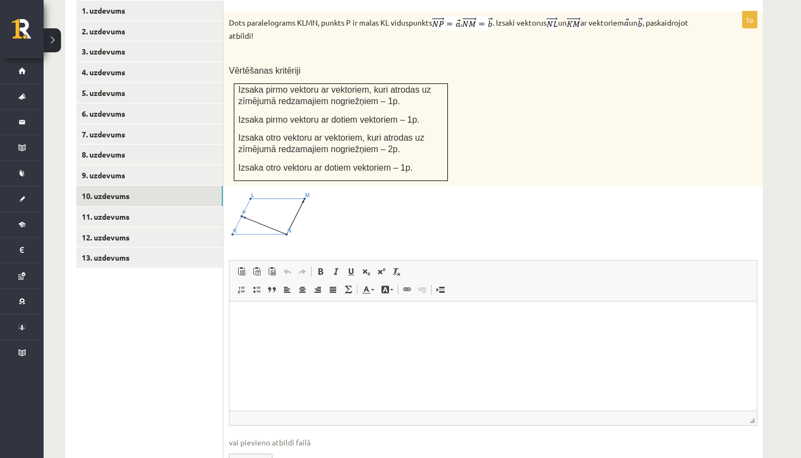
click at [264, 331] on html at bounding box center [493, 317] width 528 height 33
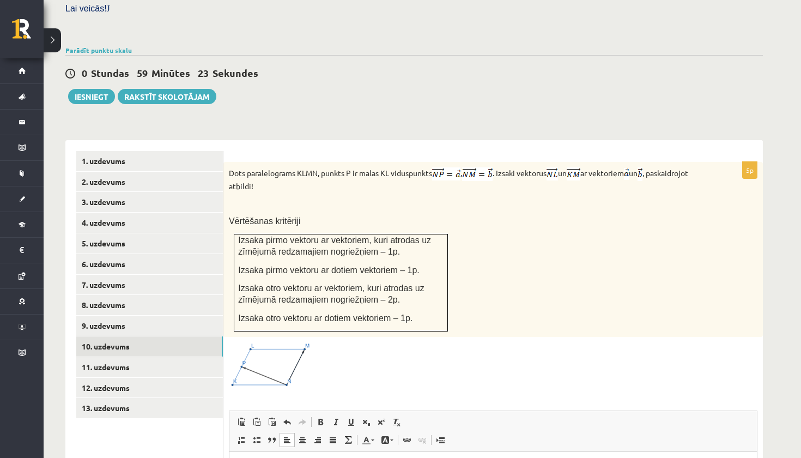
scroll to position [385, 0]
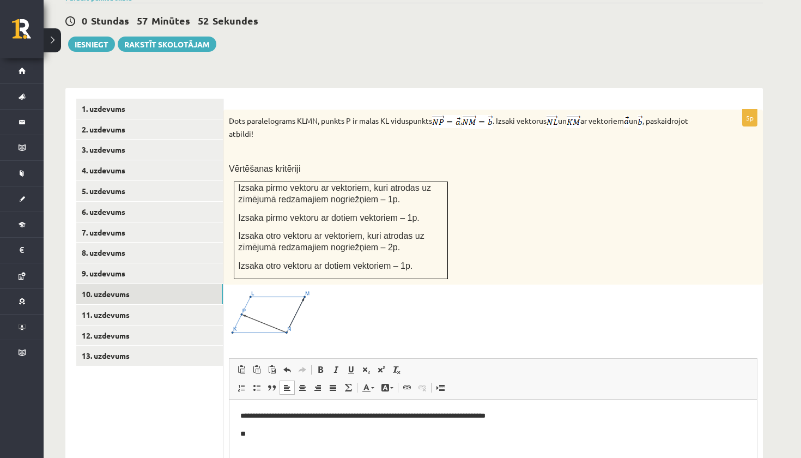
click at [535, 413] on p "**********" at bounding box center [493, 415] width 506 height 11
click at [443, 418] on p "**********" at bounding box center [493, 415] width 506 height 11
click at [548, 422] on body "**********" at bounding box center [493, 424] width 506 height 29
click at [544, 419] on p "**********" at bounding box center [493, 415] width 506 height 11
click at [270, 431] on p "**" at bounding box center [493, 433] width 506 height 11
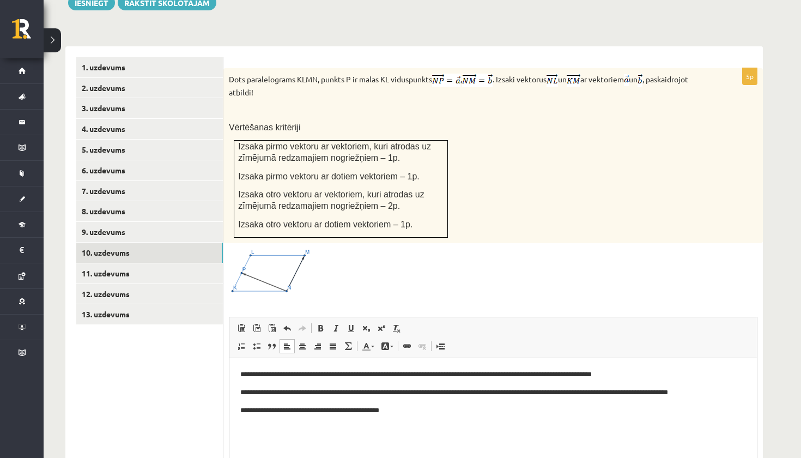
scroll to position [430, 0]
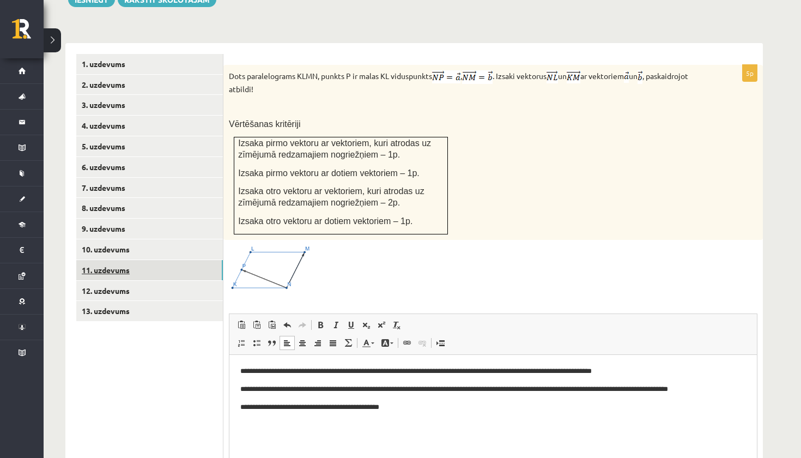
click at [113, 260] on link "11. uzdevums" at bounding box center [149, 270] width 147 height 20
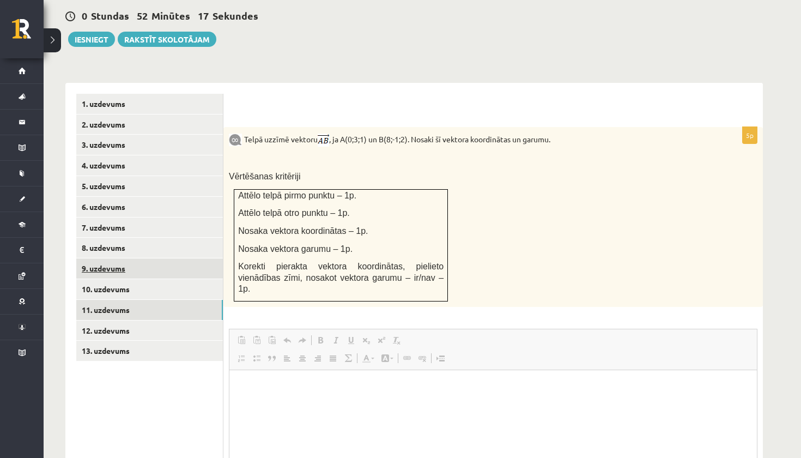
scroll to position [0, 0]
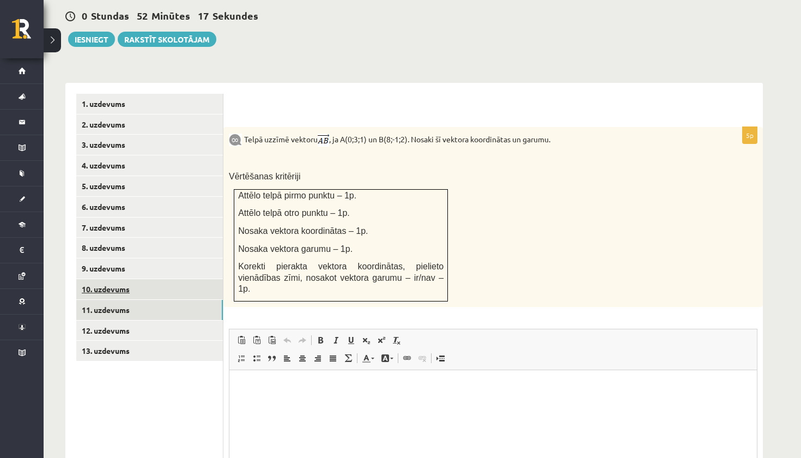
click at [109, 279] on link "10. uzdevums" at bounding box center [149, 289] width 147 height 20
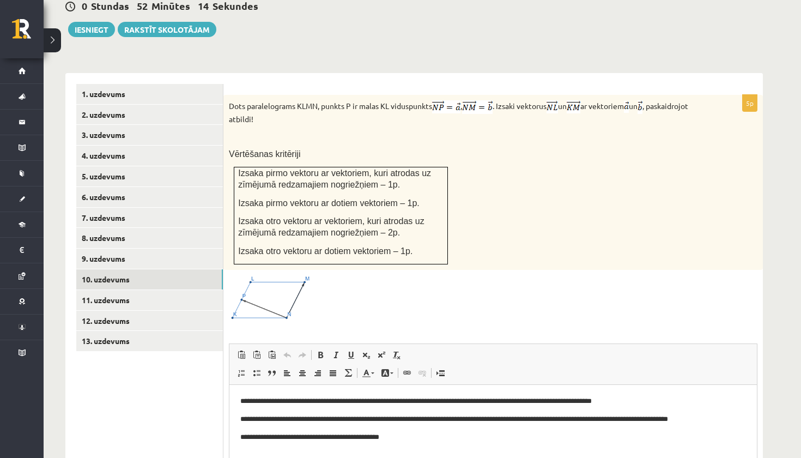
scroll to position [401, 0]
click at [115, 289] on link "11. uzdevums" at bounding box center [149, 299] width 147 height 20
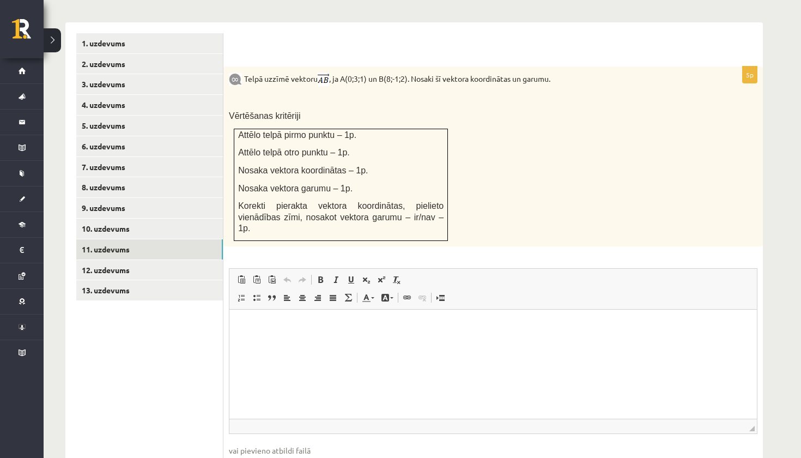
scroll to position [443, 0]
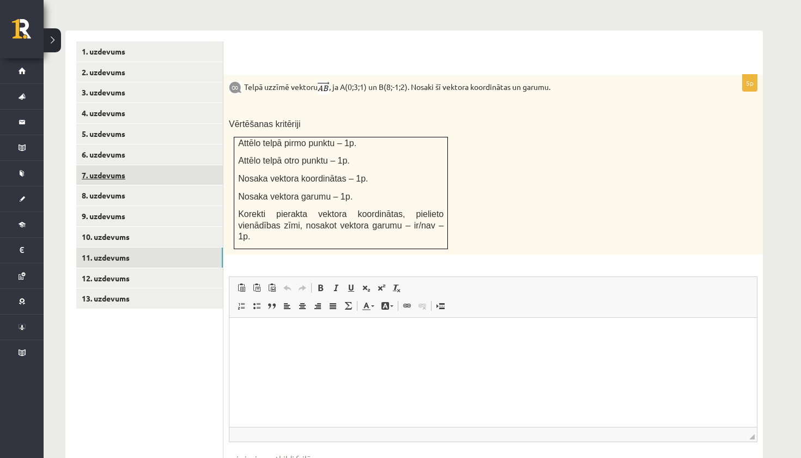
click at [97, 165] on link "7. uzdevums" at bounding box center [149, 175] width 147 height 20
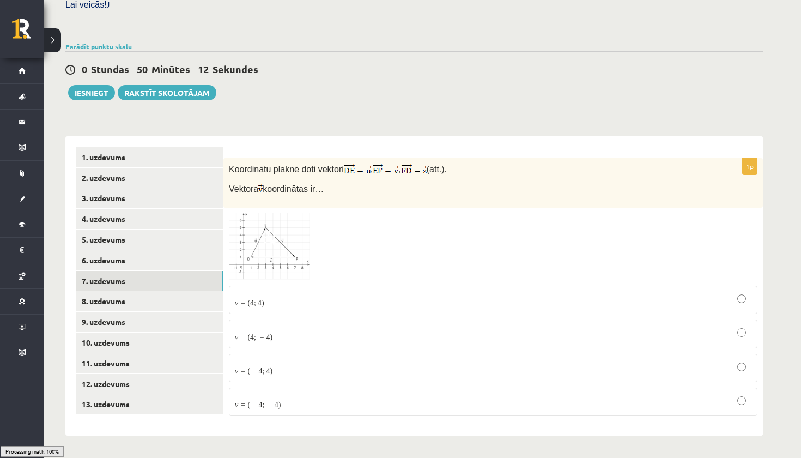
scroll to position [303, 0]
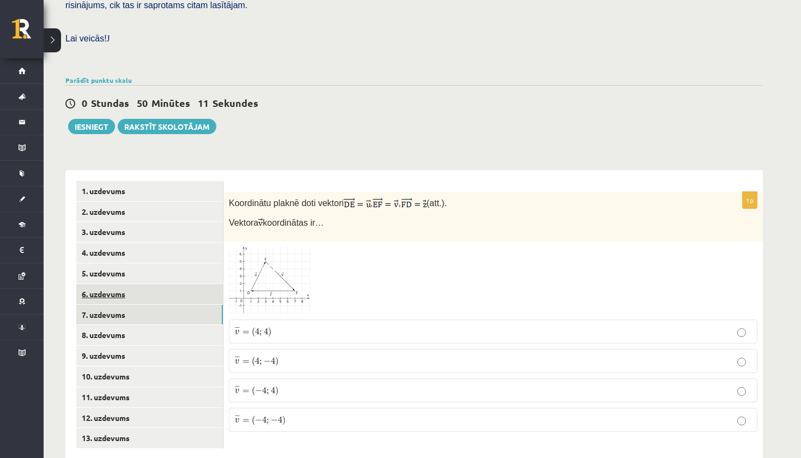
click at [104, 284] on link "6. uzdevums" at bounding box center [149, 294] width 147 height 20
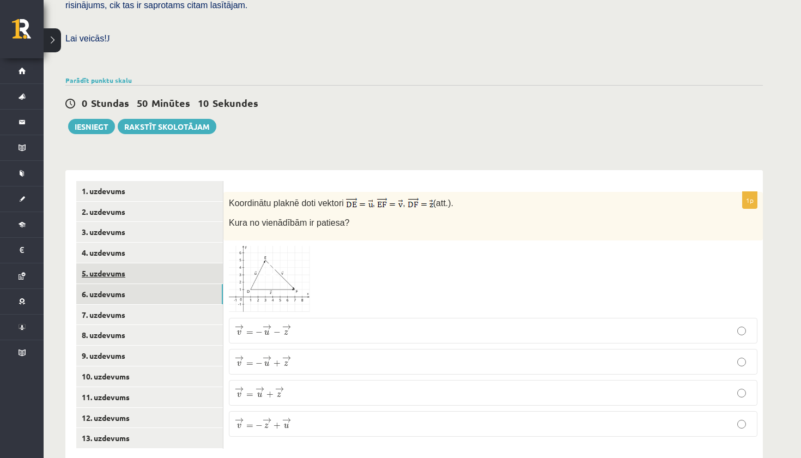
click at [105, 263] on link "5. uzdevums" at bounding box center [149, 273] width 147 height 20
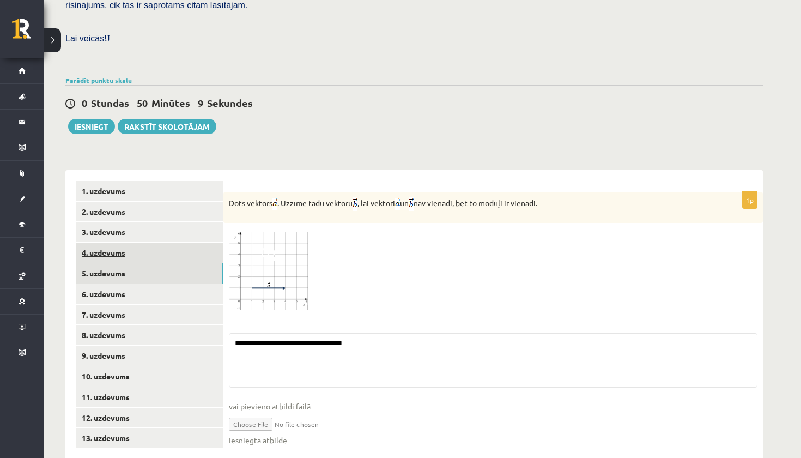
click at [108, 243] on link "4. uzdevums" at bounding box center [149, 253] width 147 height 20
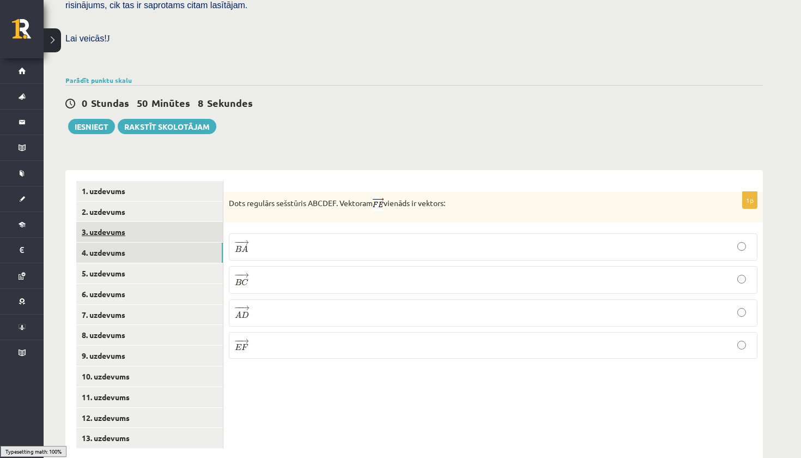
click at [108, 222] on link "3. uzdevums" at bounding box center [149, 232] width 147 height 20
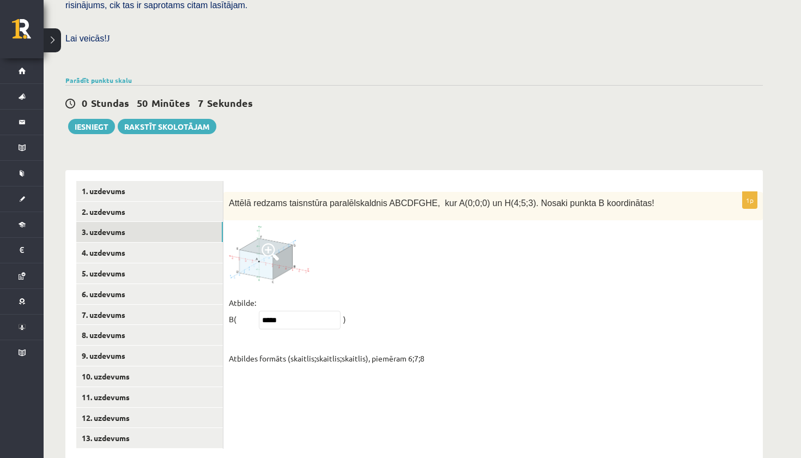
click at [249, 239] on img at bounding box center [270, 254] width 82 height 57
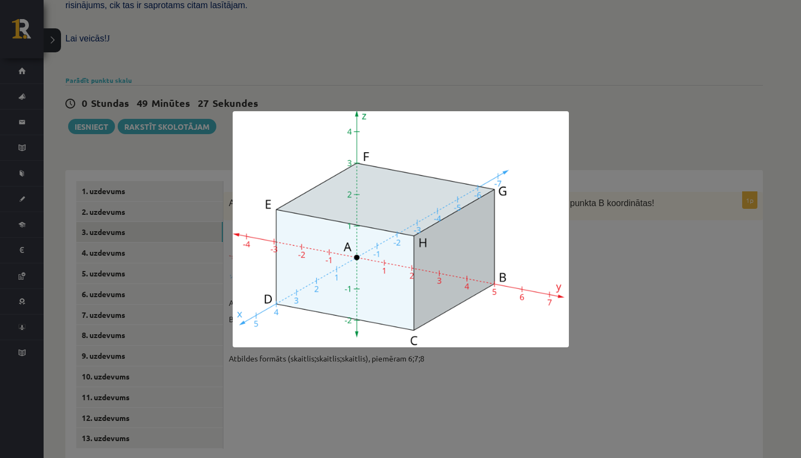
drag, startPoint x: 249, startPoint y: 239, endPoint x: 245, endPoint y: 358, distance: 119.4
click at [249, 239] on img at bounding box center [401, 229] width 336 height 236
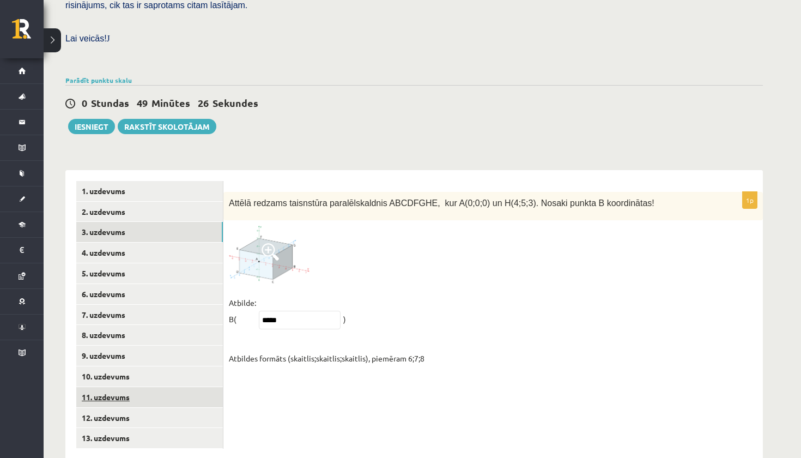
click at [108, 387] on link "11. uzdevums" at bounding box center [149, 397] width 147 height 20
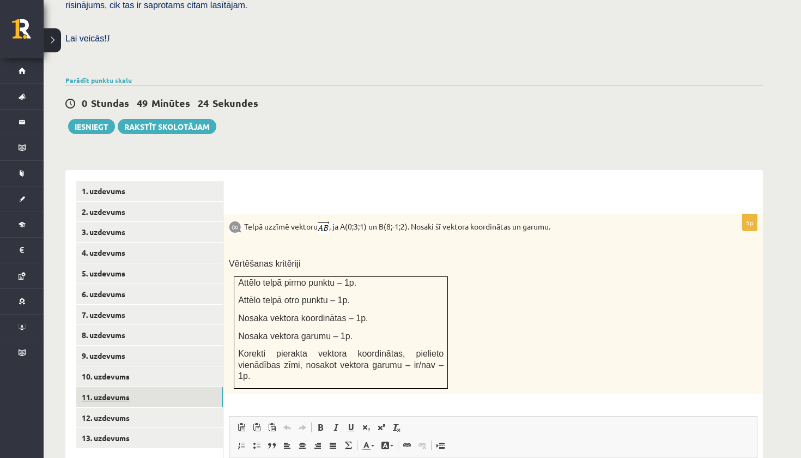
scroll to position [0, 0]
click at [111, 222] on link "3. uzdevums" at bounding box center [149, 232] width 147 height 20
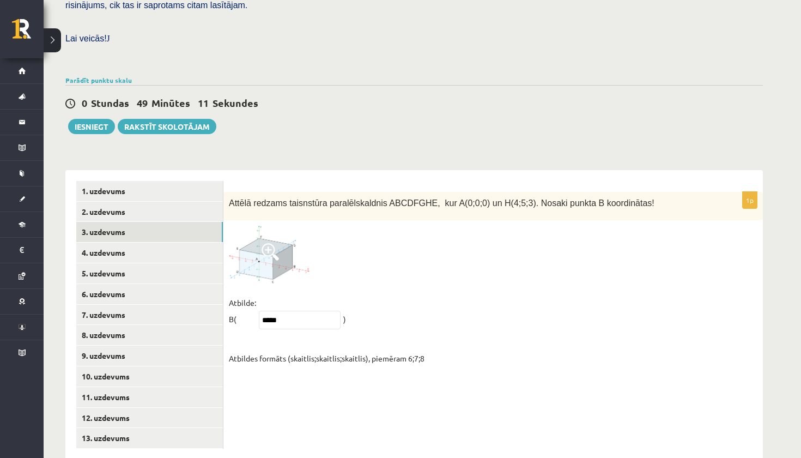
click at [286, 229] on img at bounding box center [270, 254] width 82 height 57
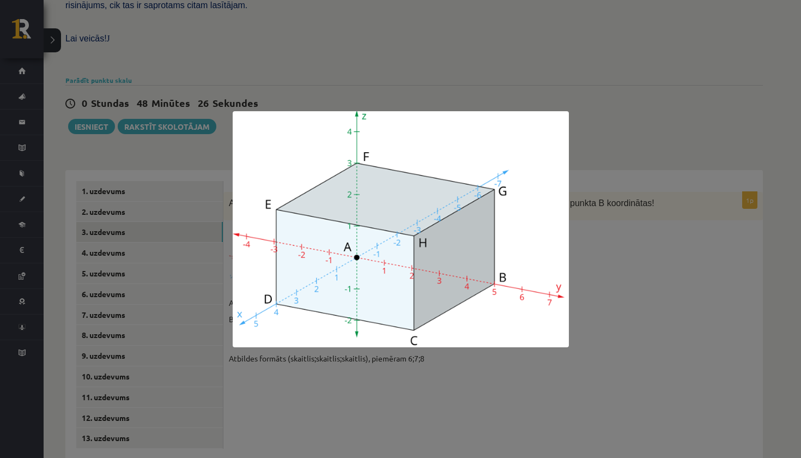
click at [387, 395] on div at bounding box center [400, 229] width 801 height 458
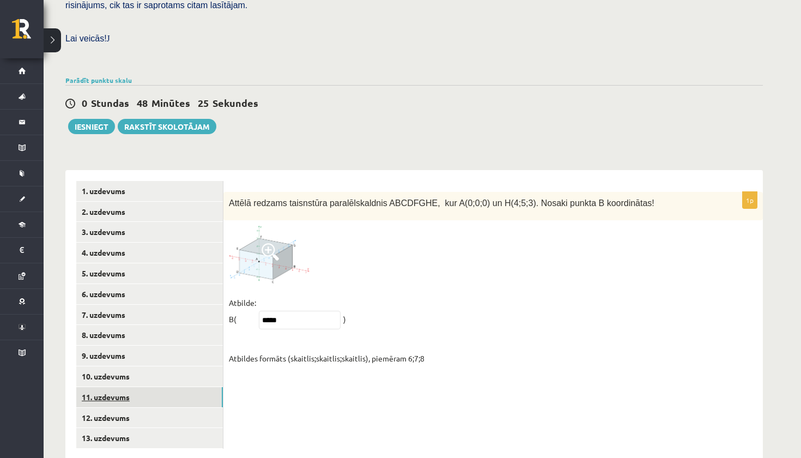
click at [96, 387] on link "11. uzdevums" at bounding box center [149, 397] width 147 height 20
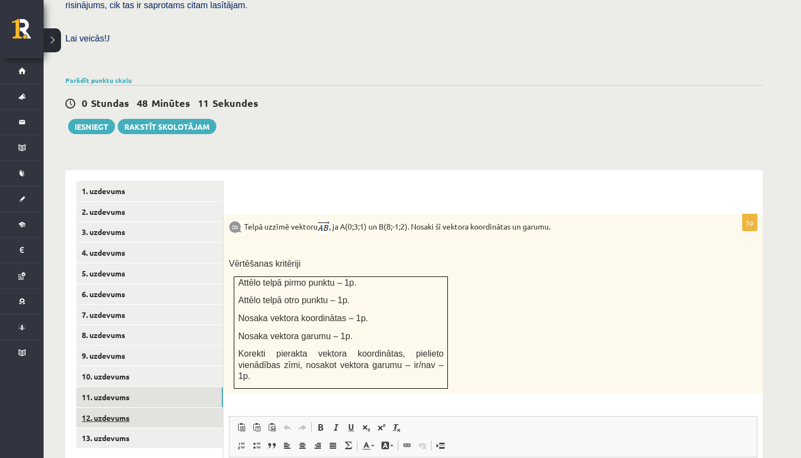
click at [99, 408] on link "12. uzdevums" at bounding box center [149, 418] width 147 height 20
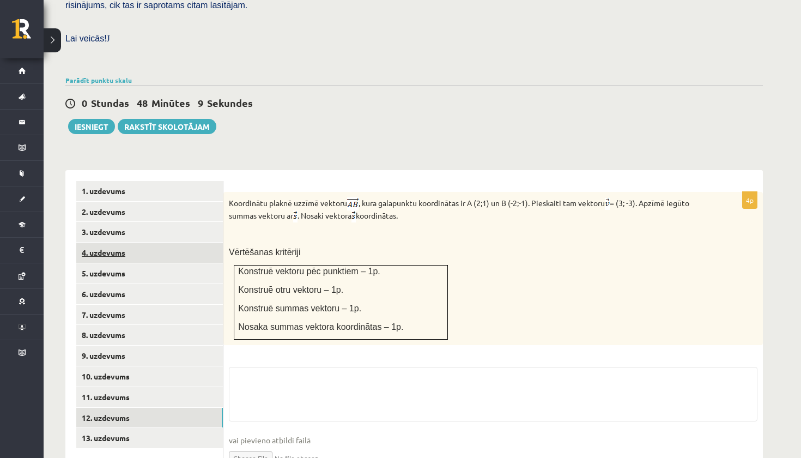
click at [109, 243] on link "4. uzdevums" at bounding box center [149, 253] width 147 height 20
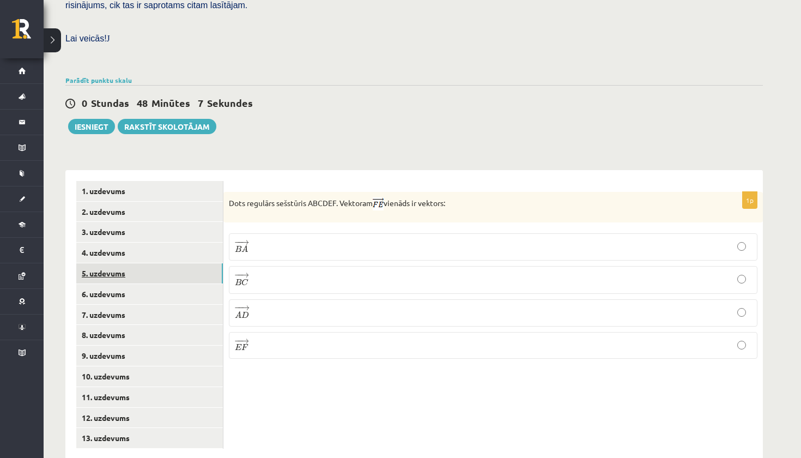
click at [105, 263] on link "5. uzdevums" at bounding box center [149, 273] width 147 height 20
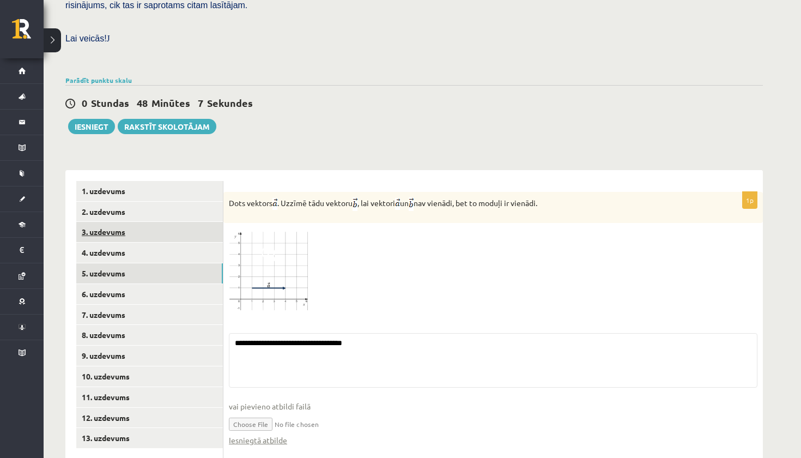
click at [101, 222] on link "3. uzdevums" at bounding box center [149, 232] width 147 height 20
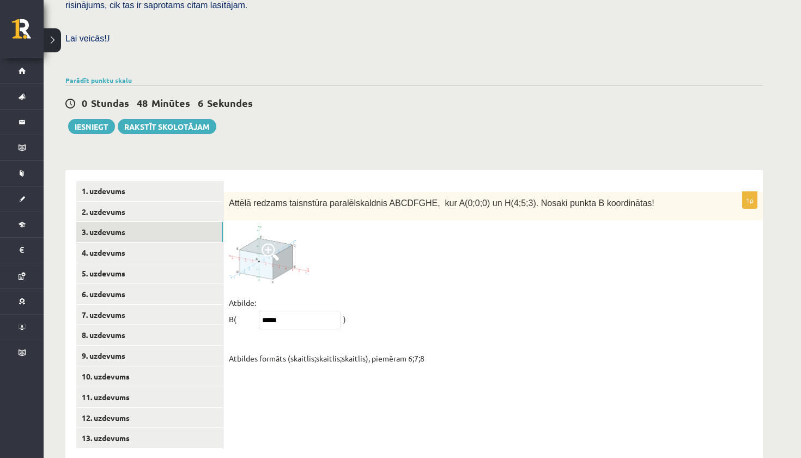
click at [263, 255] on img at bounding box center [270, 254] width 82 height 57
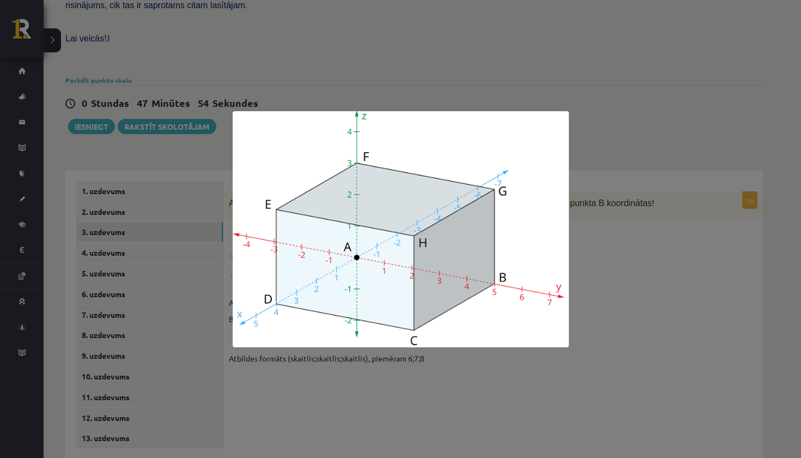
click at [336, 396] on div at bounding box center [400, 229] width 801 height 458
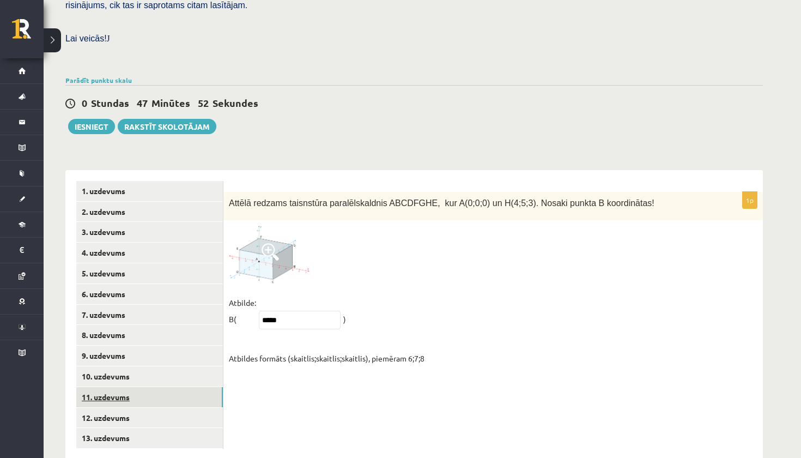
click at [98, 387] on link "11. uzdevums" at bounding box center [149, 397] width 147 height 20
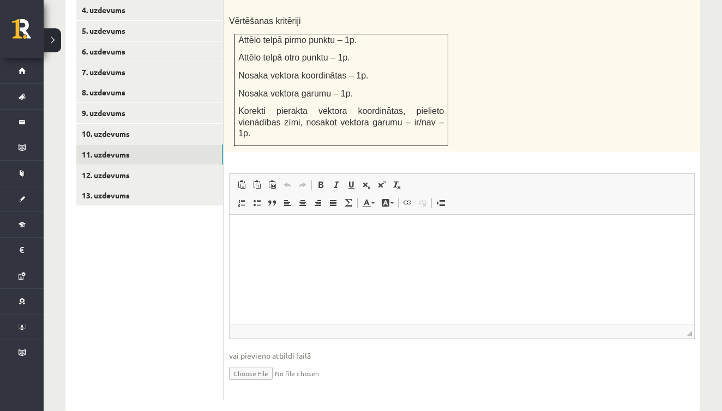
scroll to position [557, 0]
click at [253, 362] on input "file" at bounding box center [461, 373] width 465 height 22
type input "**********"
click at [300, 248] on html at bounding box center [461, 231] width 464 height 33
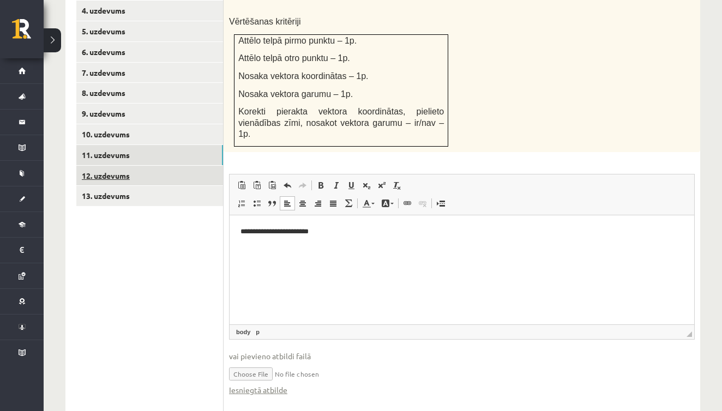
click at [129, 166] on link "12. uzdevums" at bounding box center [149, 176] width 147 height 20
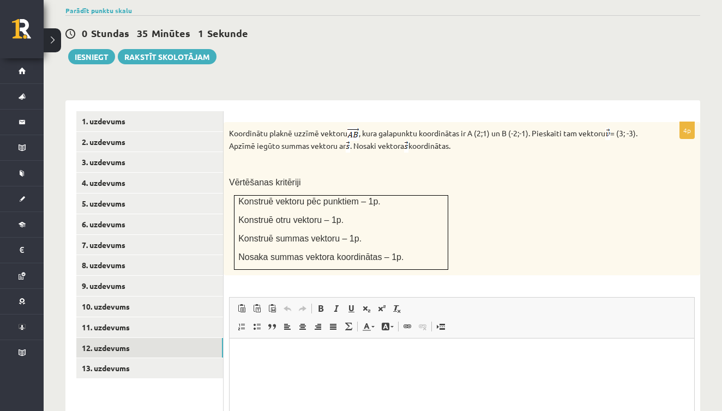
scroll to position [385, 0]
click at [114, 357] on link "13. uzdevums" at bounding box center [149, 367] width 147 height 20
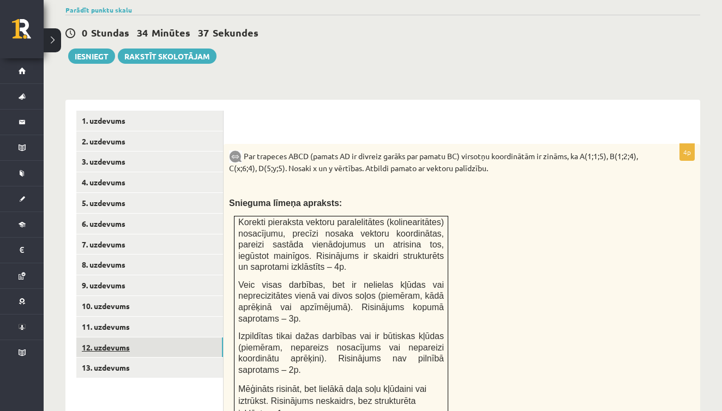
click at [114, 337] on link "12. uzdevums" at bounding box center [149, 347] width 147 height 20
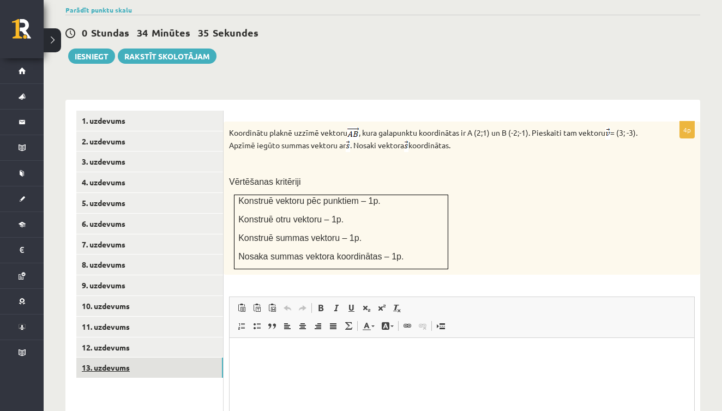
click at [113, 357] on link "13. uzdevums" at bounding box center [149, 367] width 147 height 20
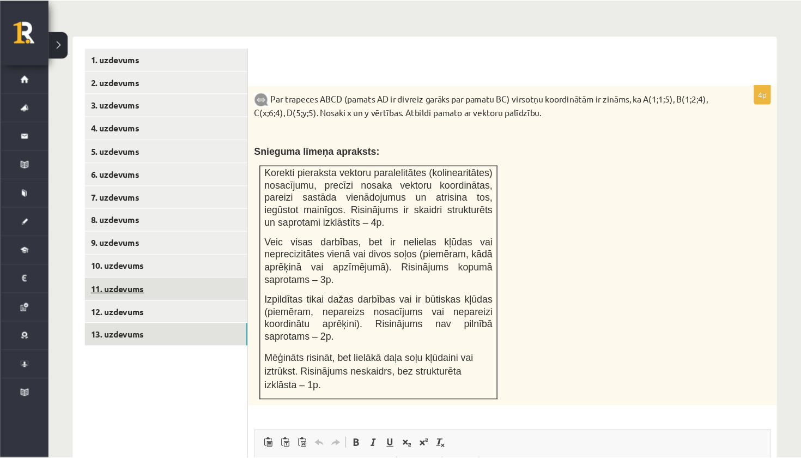
scroll to position [460, 0]
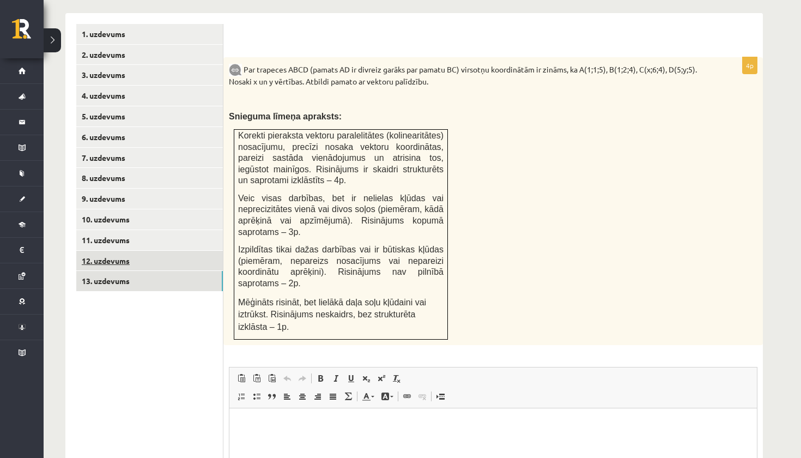
click at [111, 251] on link "12. uzdevums" at bounding box center [149, 261] width 147 height 20
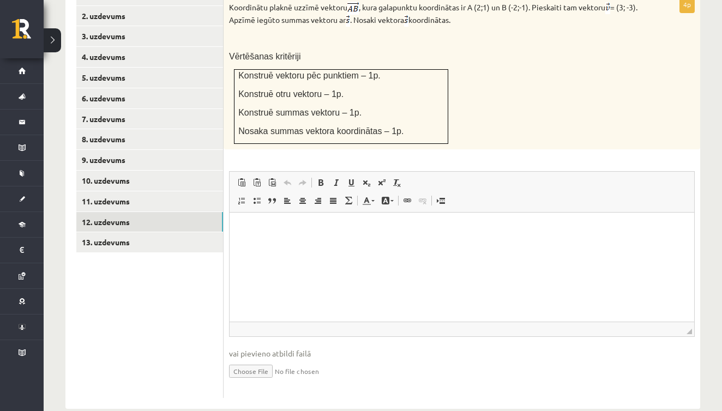
scroll to position [510, 0]
click at [254, 360] on input "file" at bounding box center [461, 371] width 465 height 22
type input "**********"
click at [323, 247] on html at bounding box center [461, 230] width 464 height 33
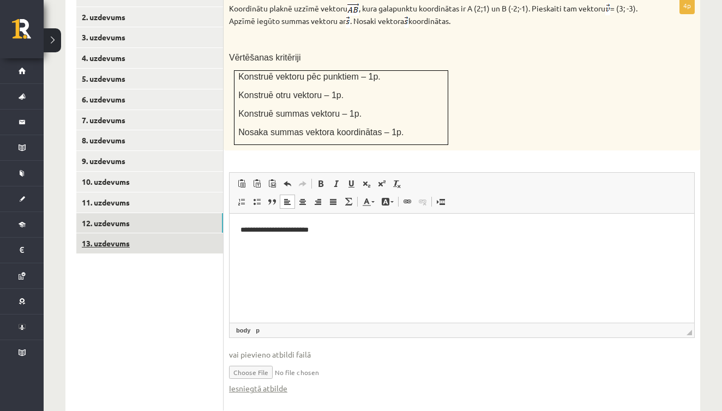
click at [102, 233] on link "13. uzdevums" at bounding box center [149, 243] width 147 height 20
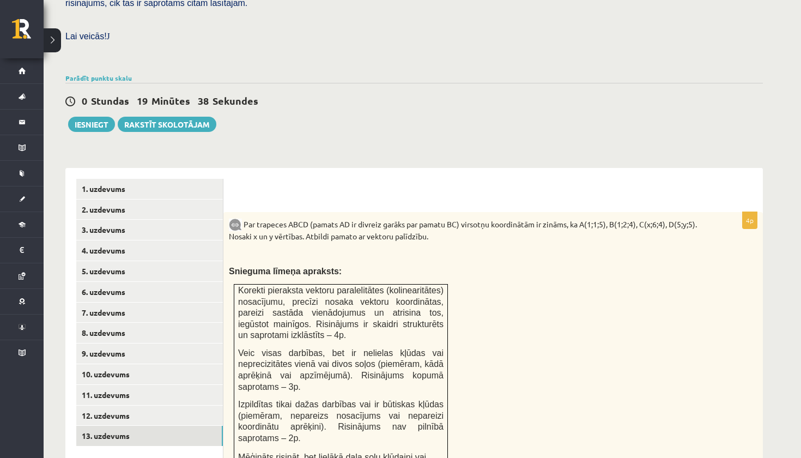
scroll to position [306, 0]
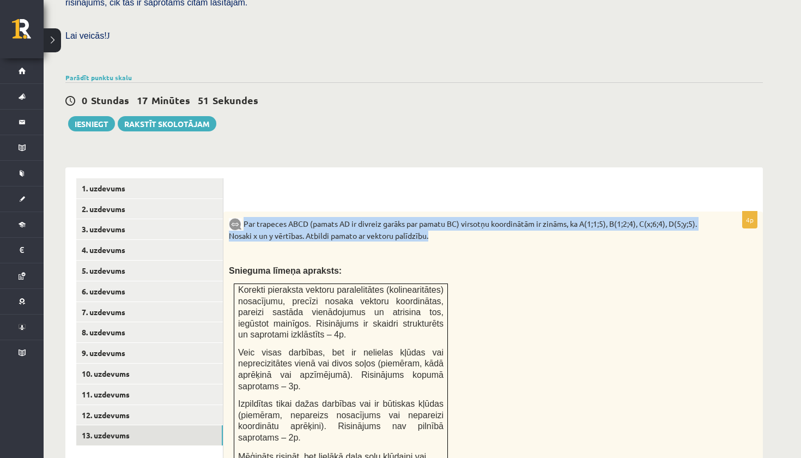
drag, startPoint x: 244, startPoint y: 203, endPoint x: 450, endPoint y: 221, distance: 206.8
click at [450, 221] on p "Par trapeces ABCD (pamats AD ir divreiz garāks par pamatu BC) virsotņu koordinā…" at bounding box center [466, 229] width 474 height 25
copy p "Par trapeces ABCD (pamats AD ir divreiz garāks par pamatu BC) virsotņu koordinā…"
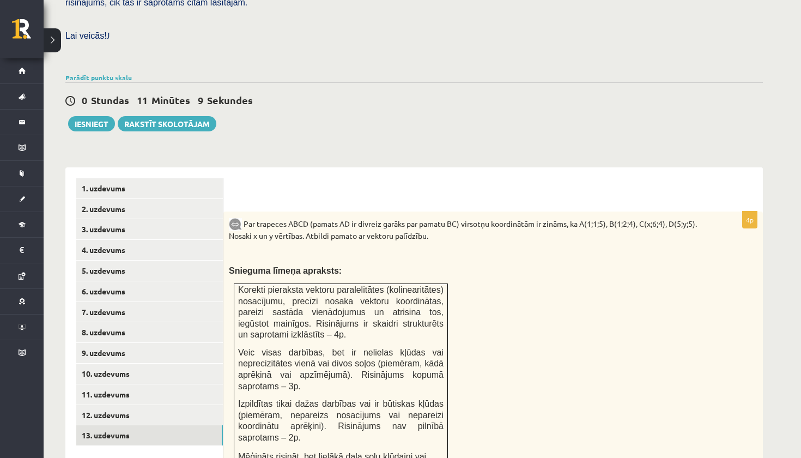
click at [324, 128] on div "Matemātika 1. ieskaite 10.c1 klase , Emīls Brakše (10.c1 klase) Pārbaudes darbā…" at bounding box center [414, 258] width 741 height 1044
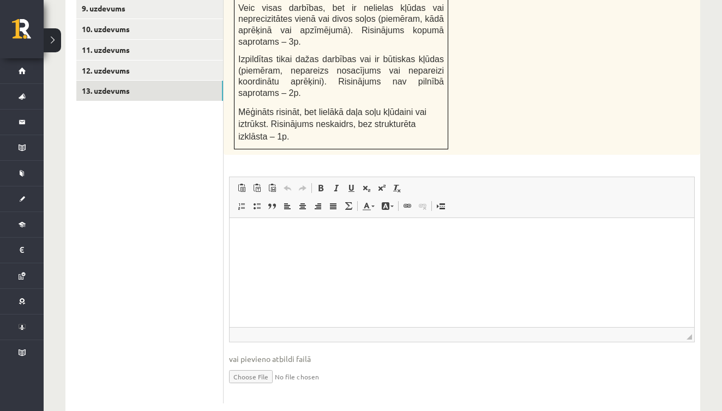
scroll to position [662, 0]
click at [247, 365] on input "file" at bounding box center [461, 376] width 465 height 22
type input "**********"
click at [302, 243] on html at bounding box center [461, 235] width 464 height 33
click at [124, 275] on ul "1. uzdevums 2. uzdevums 3. uzdevums 4. uzdevums 5. uzdevums 6. uzdevums 7. uzde…" at bounding box center [149, 124] width 147 height 581
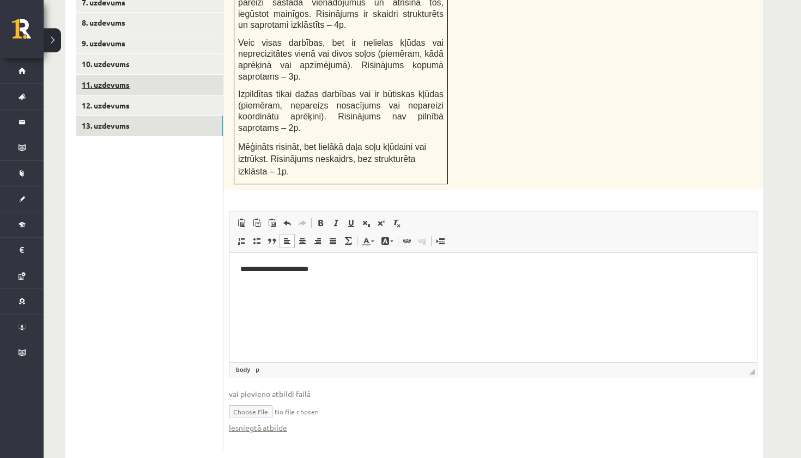
scroll to position [615, 0]
click at [109, 96] on link "12. uzdevums" at bounding box center [149, 106] width 147 height 20
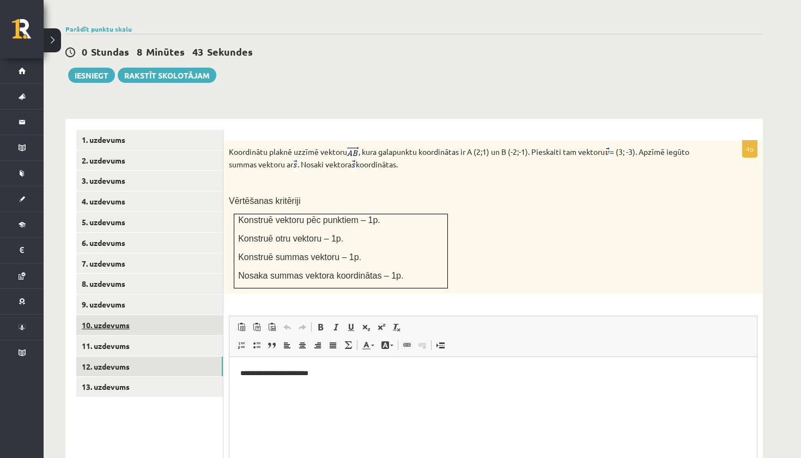
scroll to position [0, 0]
click at [114, 336] on link "11. uzdevums" at bounding box center [149, 346] width 147 height 20
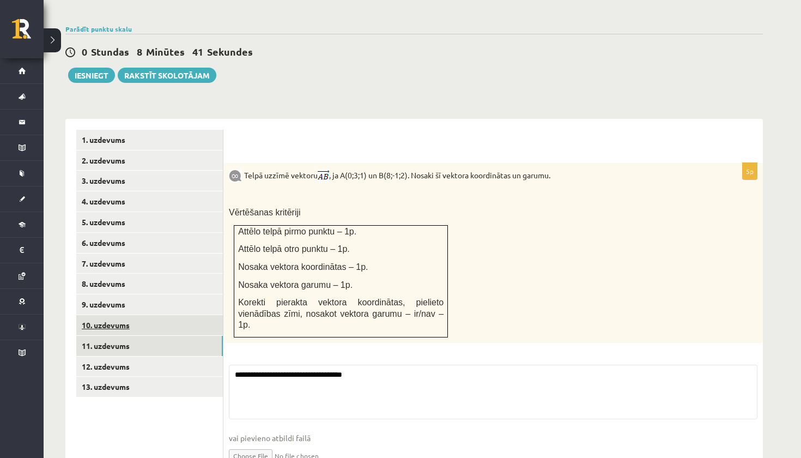
click at [117, 315] on link "10. uzdevums" at bounding box center [149, 325] width 147 height 20
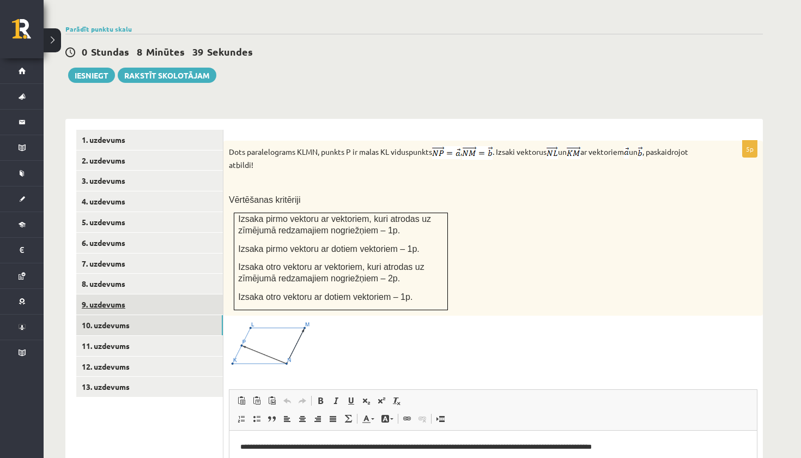
click at [122, 294] on link "9. uzdevums" at bounding box center [149, 304] width 147 height 20
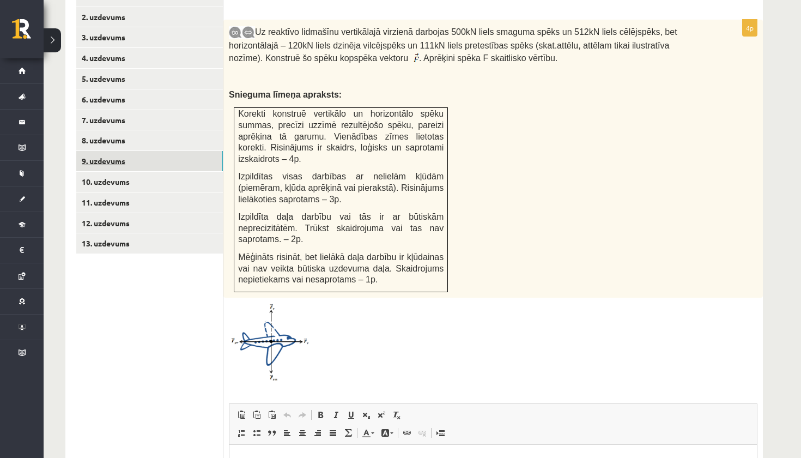
scroll to position [495, 0]
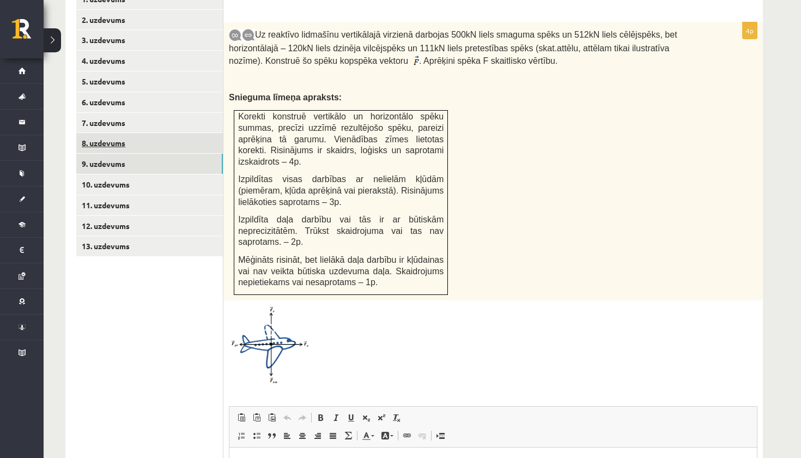
click at [112, 133] on link "8. uzdevums" at bounding box center [149, 143] width 147 height 20
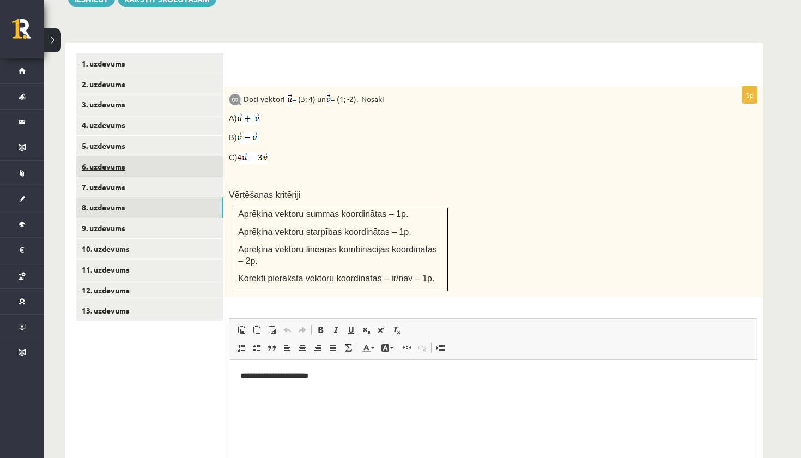
scroll to position [0, 0]
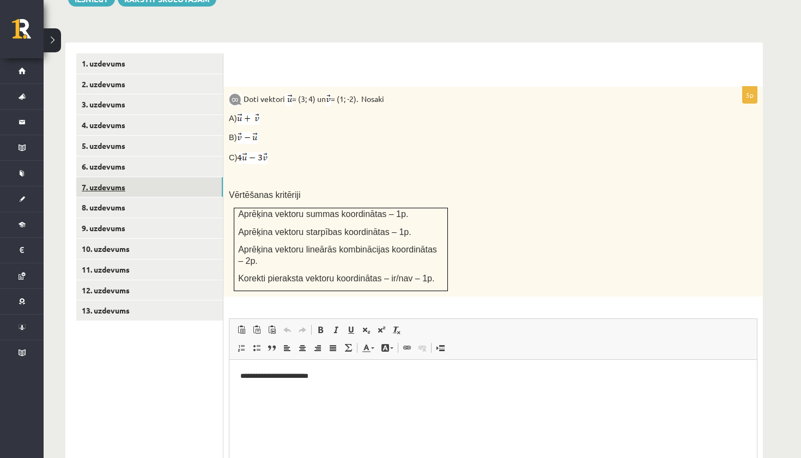
click at [112, 177] on link "7. uzdevums" at bounding box center [149, 187] width 147 height 20
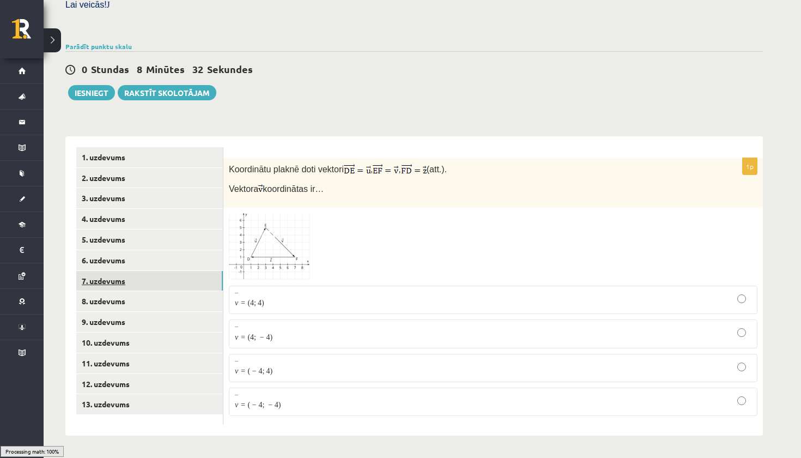
scroll to position [303, 0]
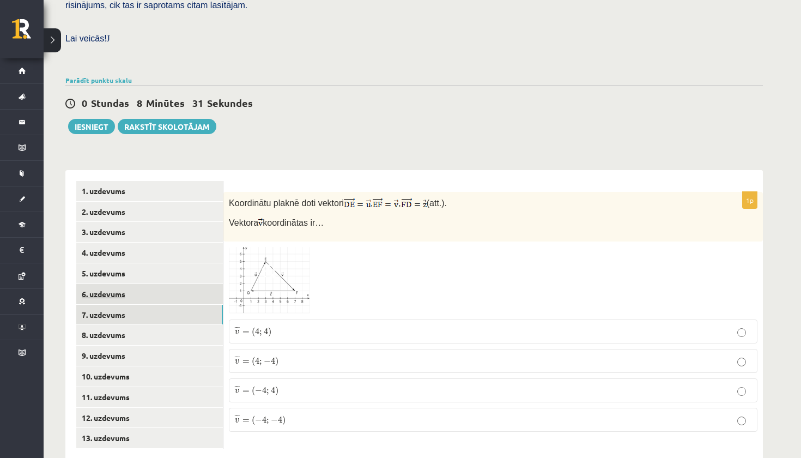
click at [118, 284] on link "6. uzdevums" at bounding box center [149, 294] width 147 height 20
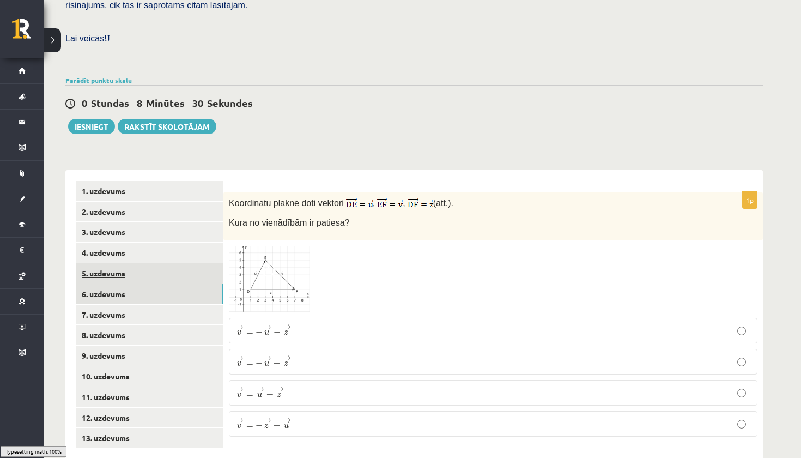
click at [124, 263] on link "5. uzdevums" at bounding box center [149, 273] width 147 height 20
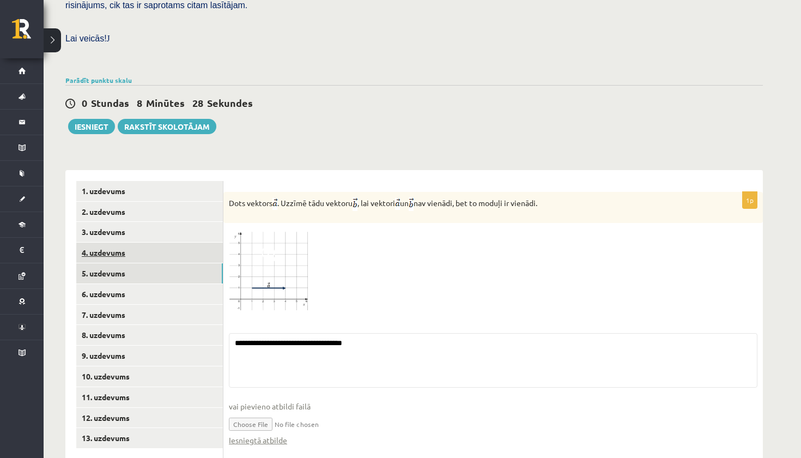
click at [113, 243] on link "4. uzdevums" at bounding box center [149, 253] width 147 height 20
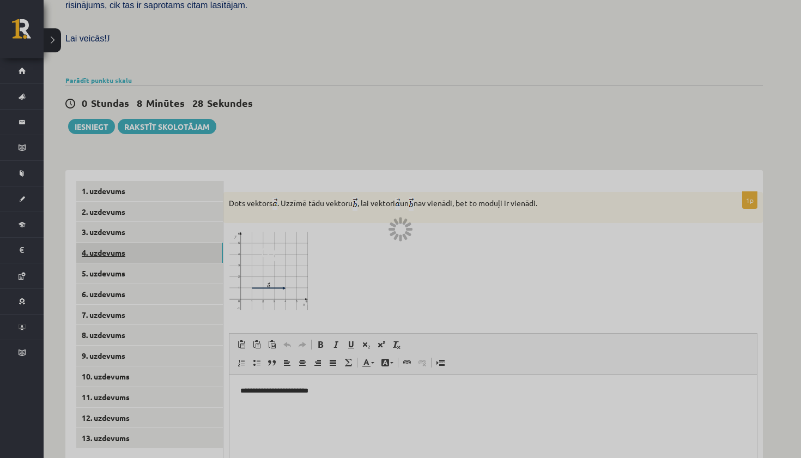
scroll to position [0, 0]
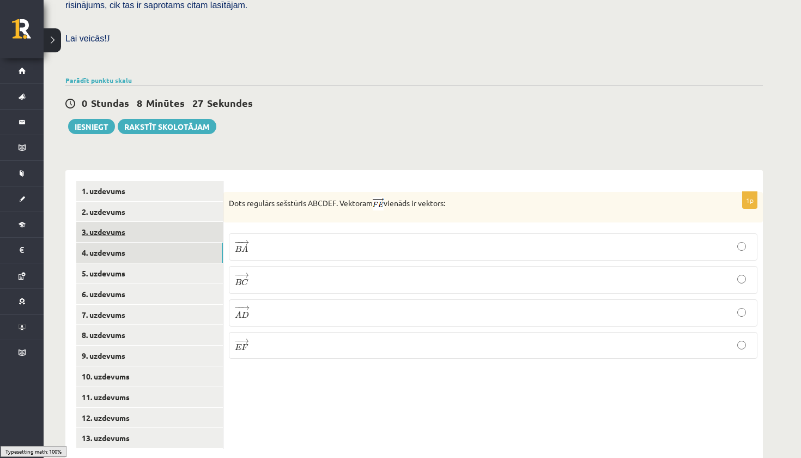
click at [112, 222] on link "3. uzdevums" at bounding box center [149, 232] width 147 height 20
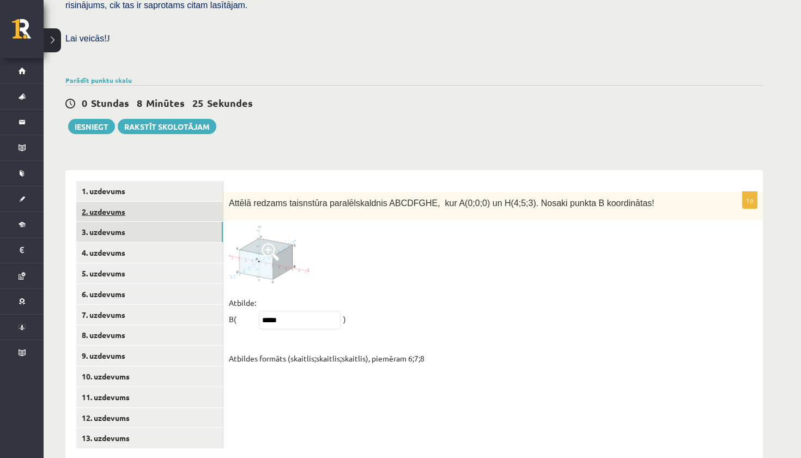
click at [112, 202] on link "2. uzdevums" at bounding box center [149, 212] width 147 height 20
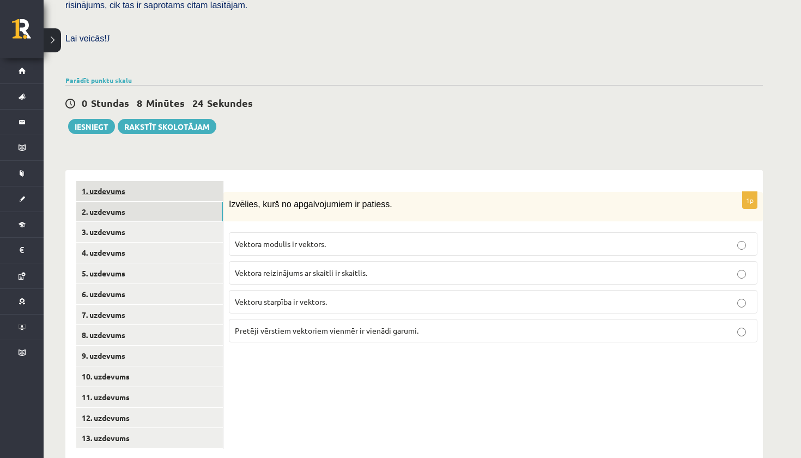
click at [117, 181] on link "1. uzdevums" at bounding box center [149, 191] width 147 height 20
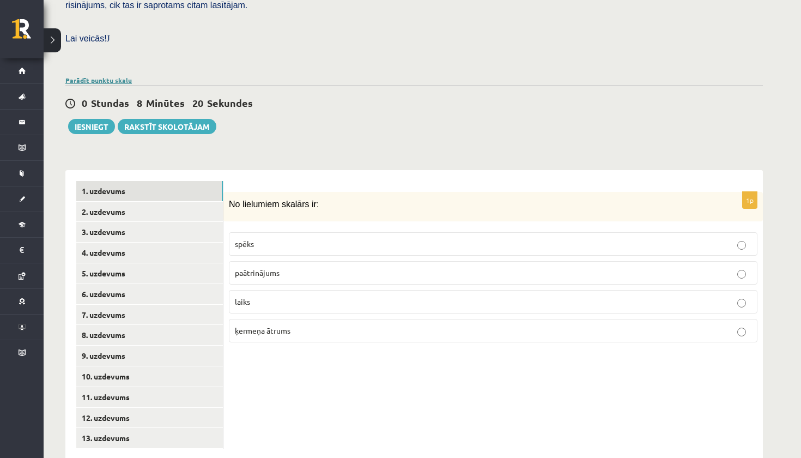
click at [106, 76] on link "Parādīt punktu skalu" at bounding box center [98, 80] width 66 height 9
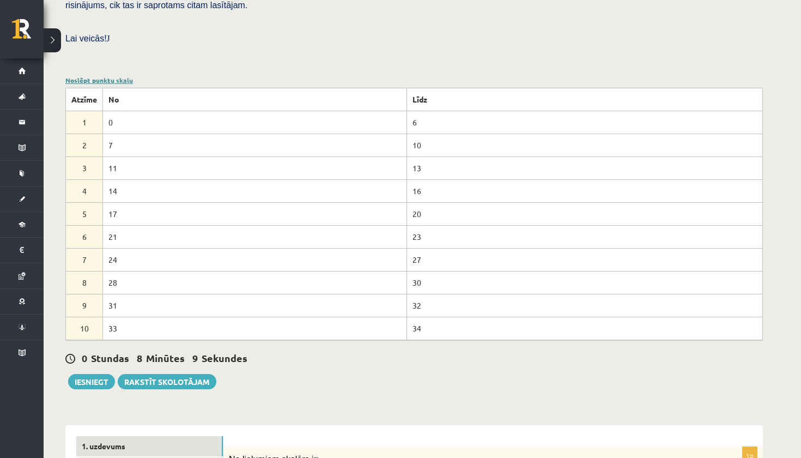
click at [121, 76] on link "Noslēpt punktu skalu" at bounding box center [99, 80] width 68 height 9
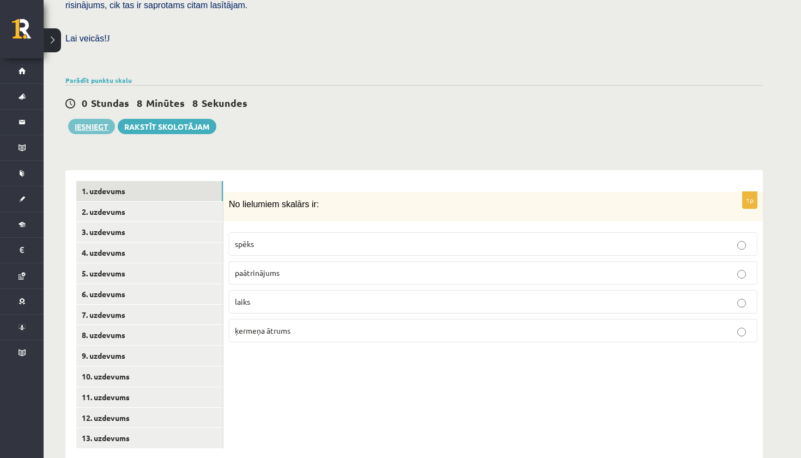
click at [87, 119] on button "Iesniegt" at bounding box center [91, 126] width 47 height 15
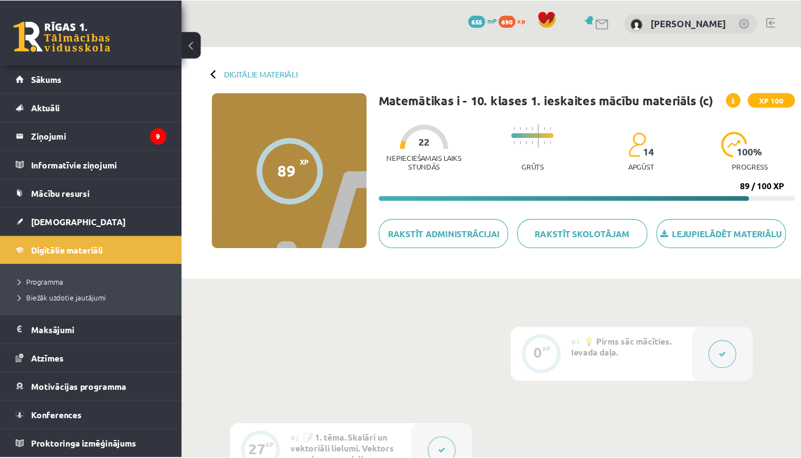
scroll to position [26, 0]
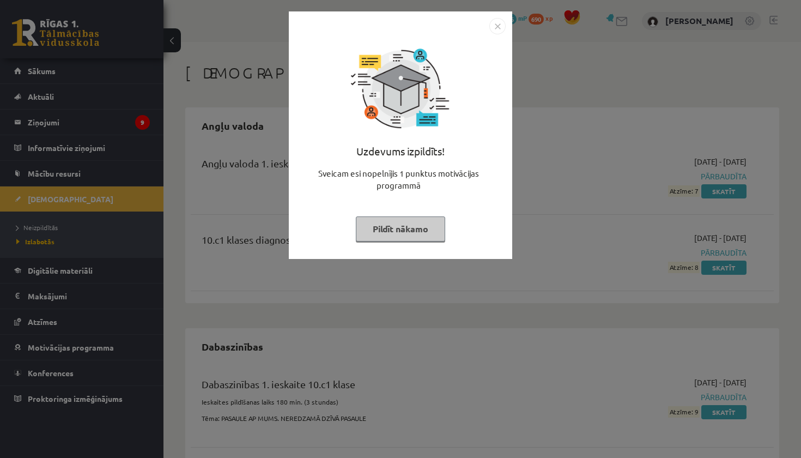
click at [506, 25] on div "Uzdevums izpildīts! Sveicam esi nopelnījis 1 punktus motivācijas programmā Pild…" at bounding box center [400, 134] width 223 height 247
click at [499, 26] on img "Close" at bounding box center [497, 26] width 16 height 16
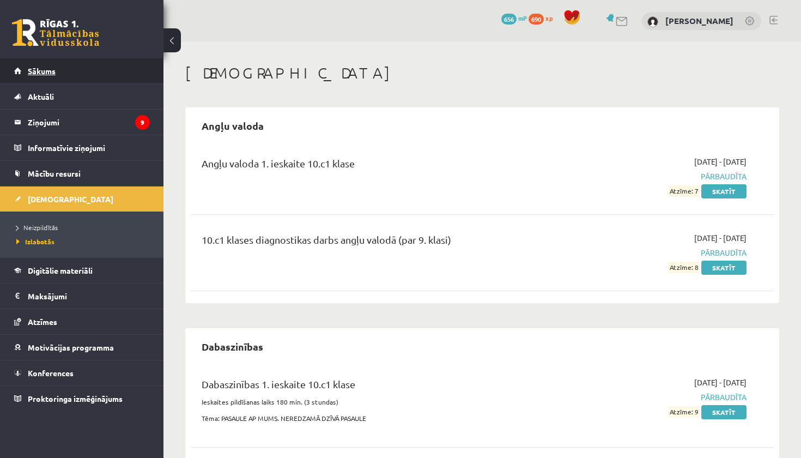
click at [37, 78] on link "Sākums" at bounding box center [82, 70] width 136 height 25
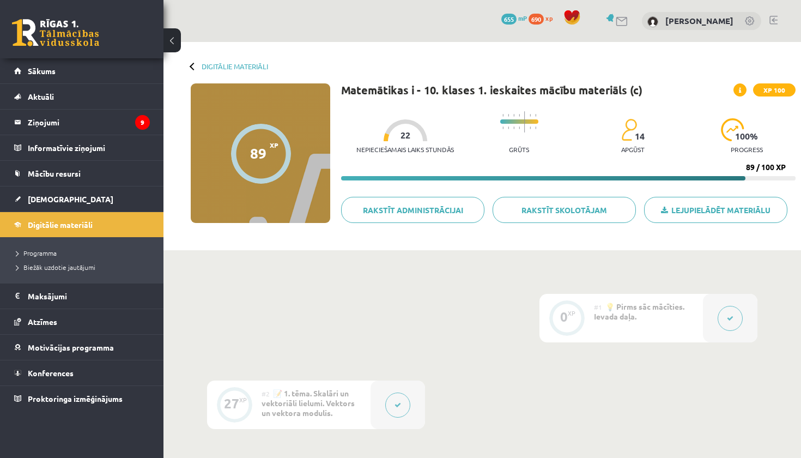
scroll to position [26, 0]
